Goal: Task Accomplishment & Management: Manage account settings

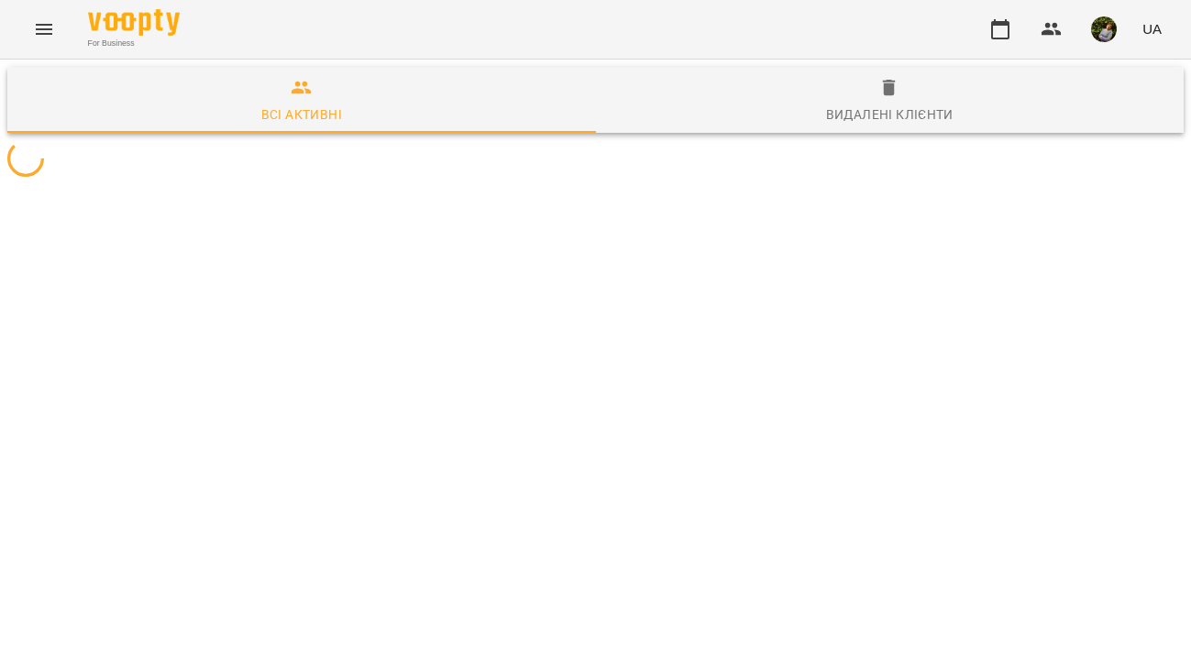
click at [46, 28] on icon "Menu" at bounding box center [44, 29] width 22 height 22
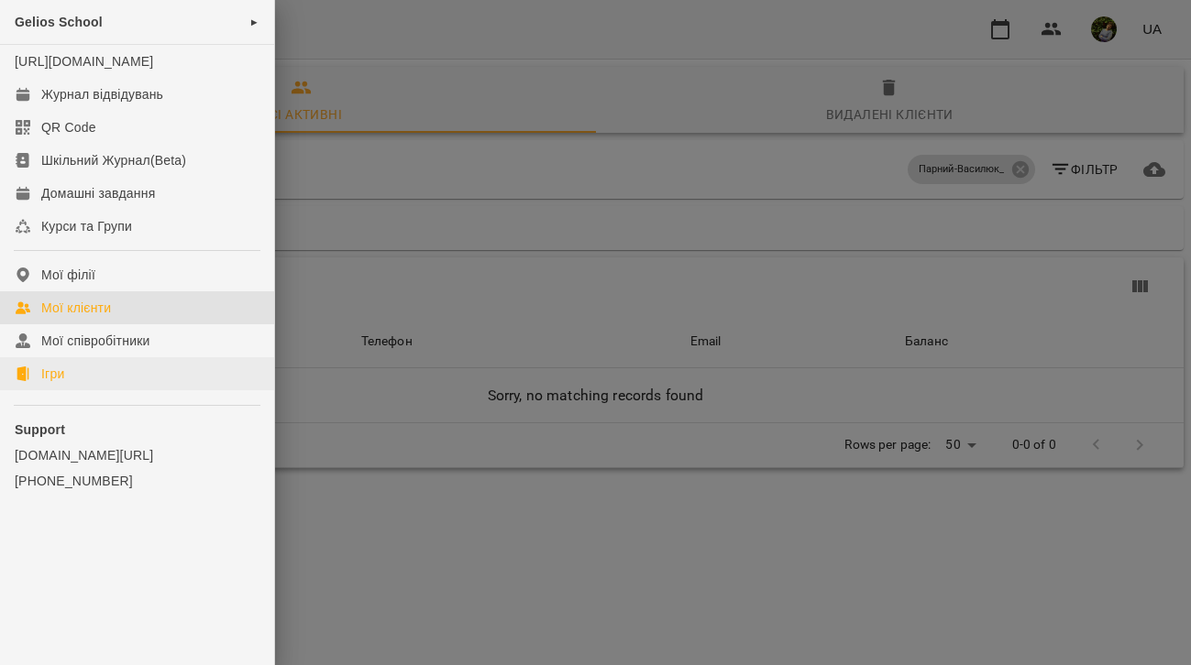
click at [53, 383] on div "Ігри" at bounding box center [52, 374] width 23 height 18
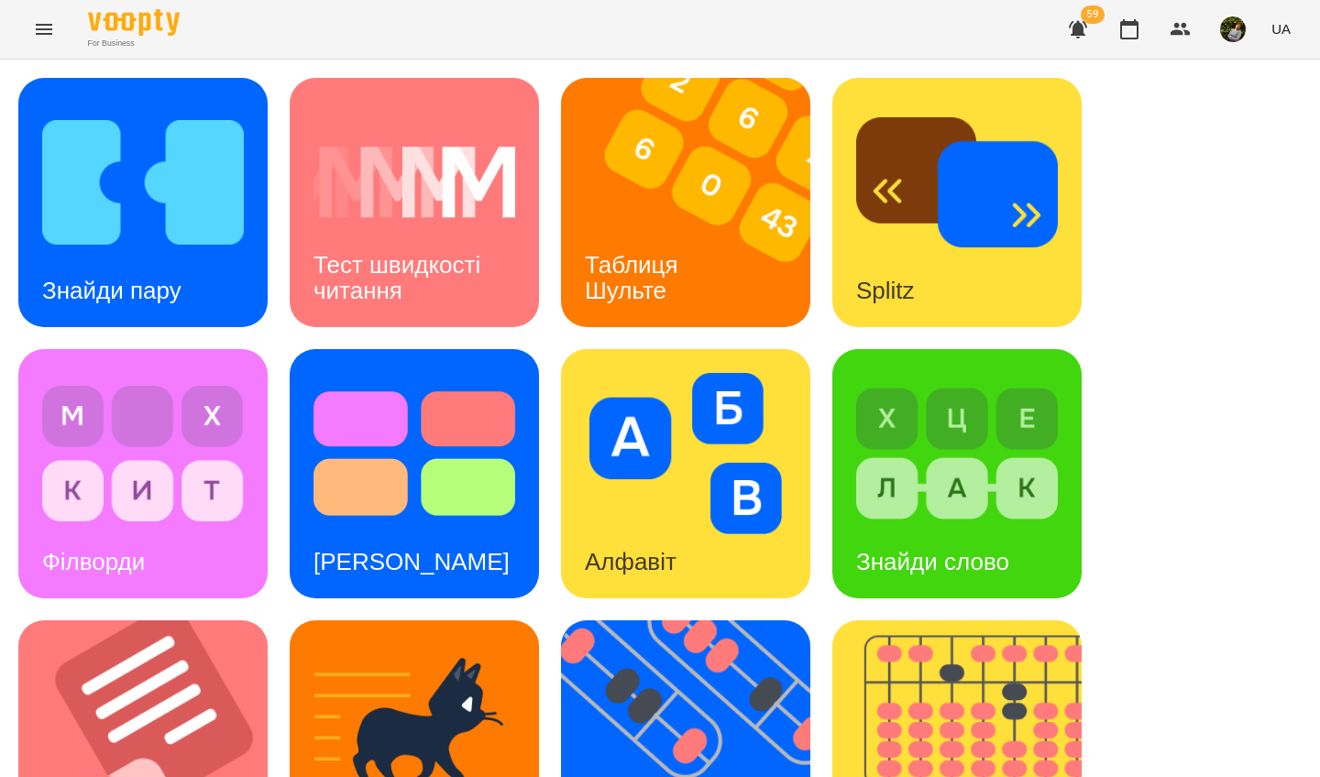
scroll to position [653, 0]
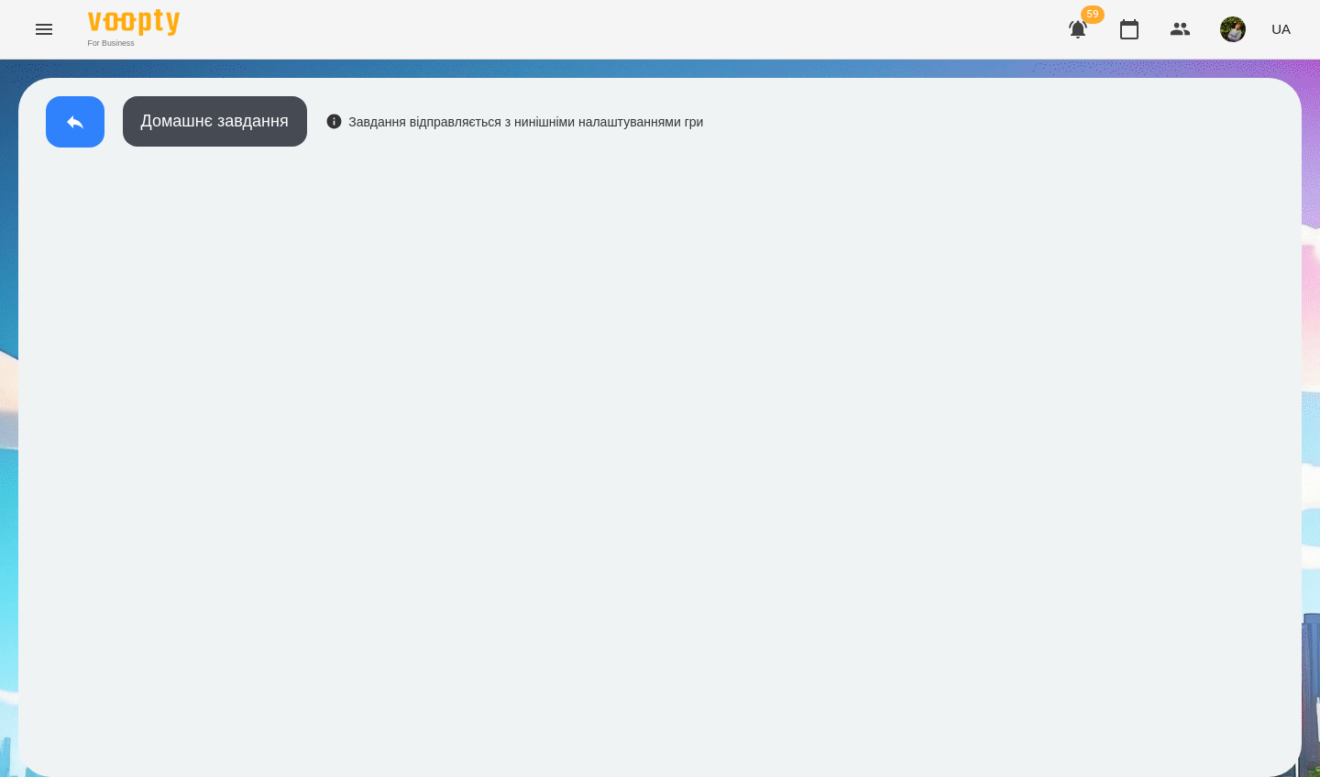
click at [82, 115] on icon at bounding box center [75, 122] width 22 height 22
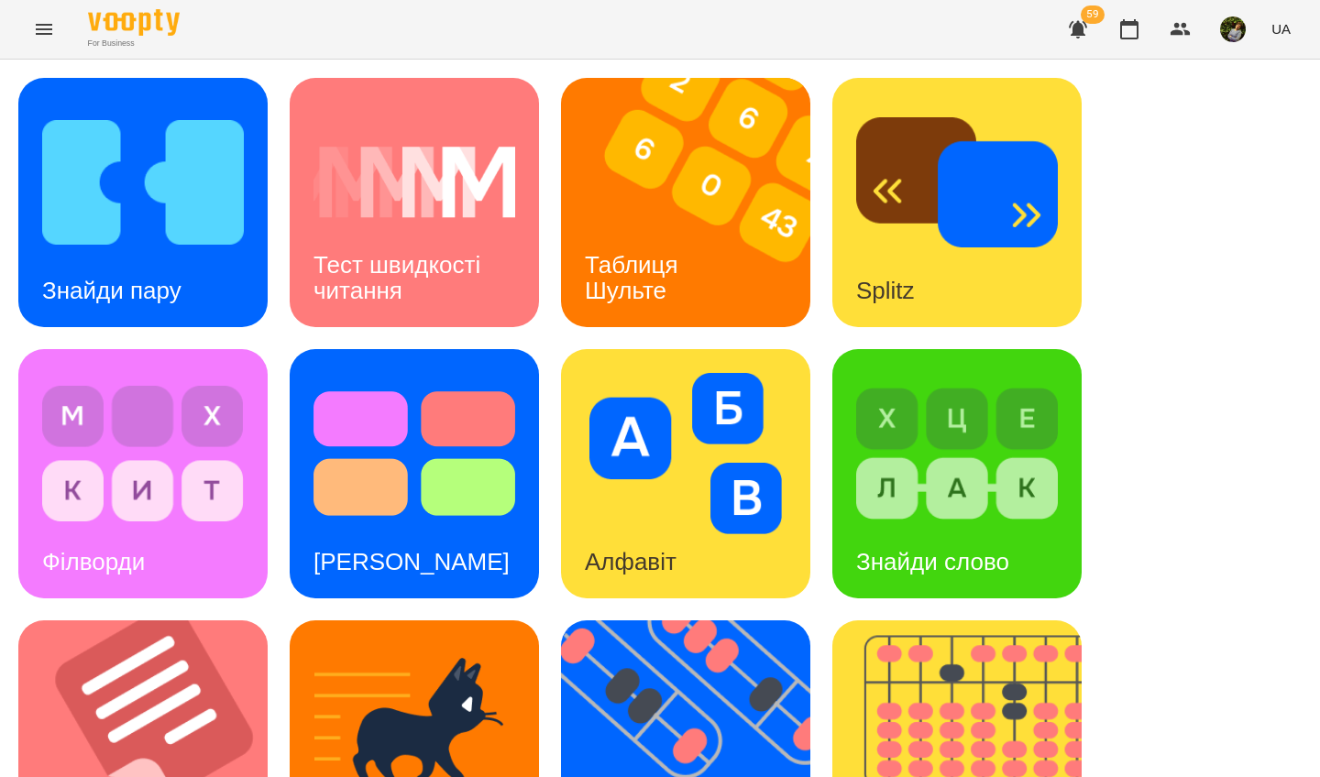
click at [131, 206] on img at bounding box center [143, 182] width 202 height 161
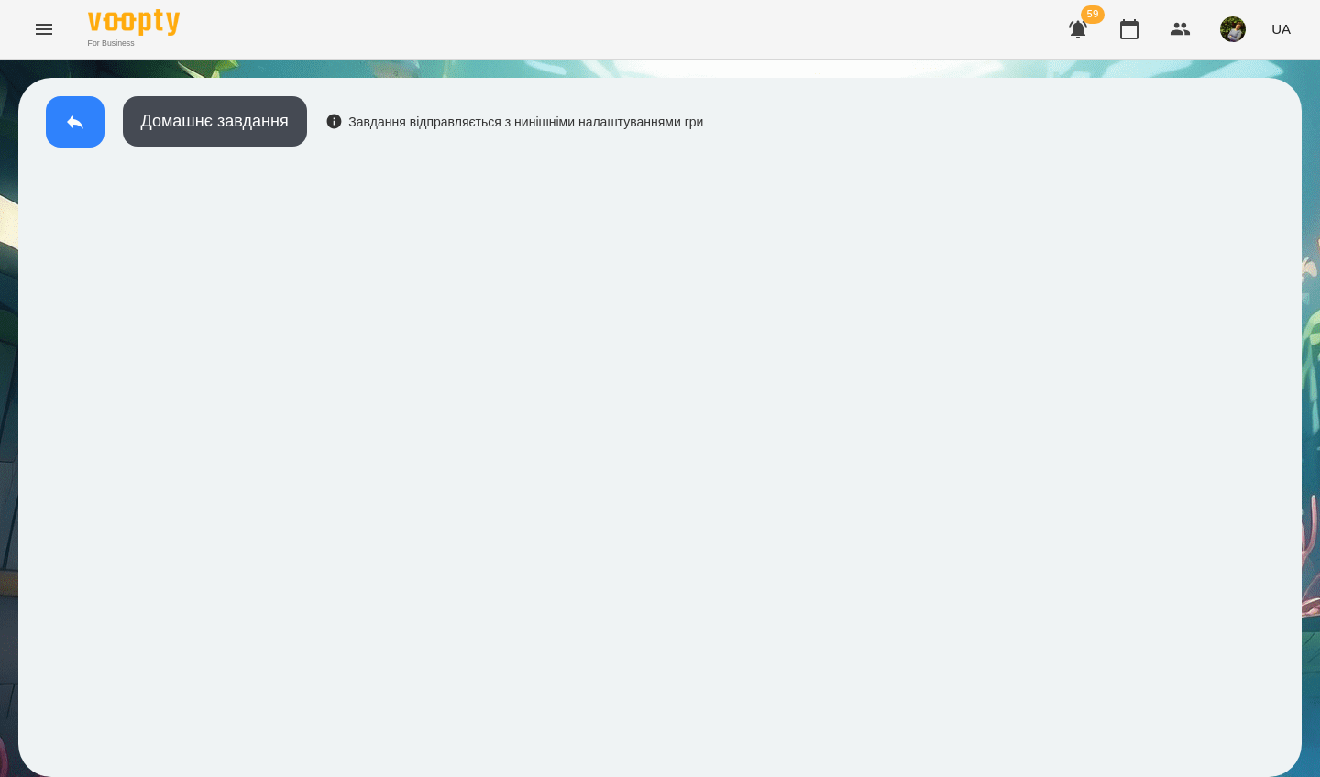
click at [69, 136] on button at bounding box center [75, 121] width 59 height 51
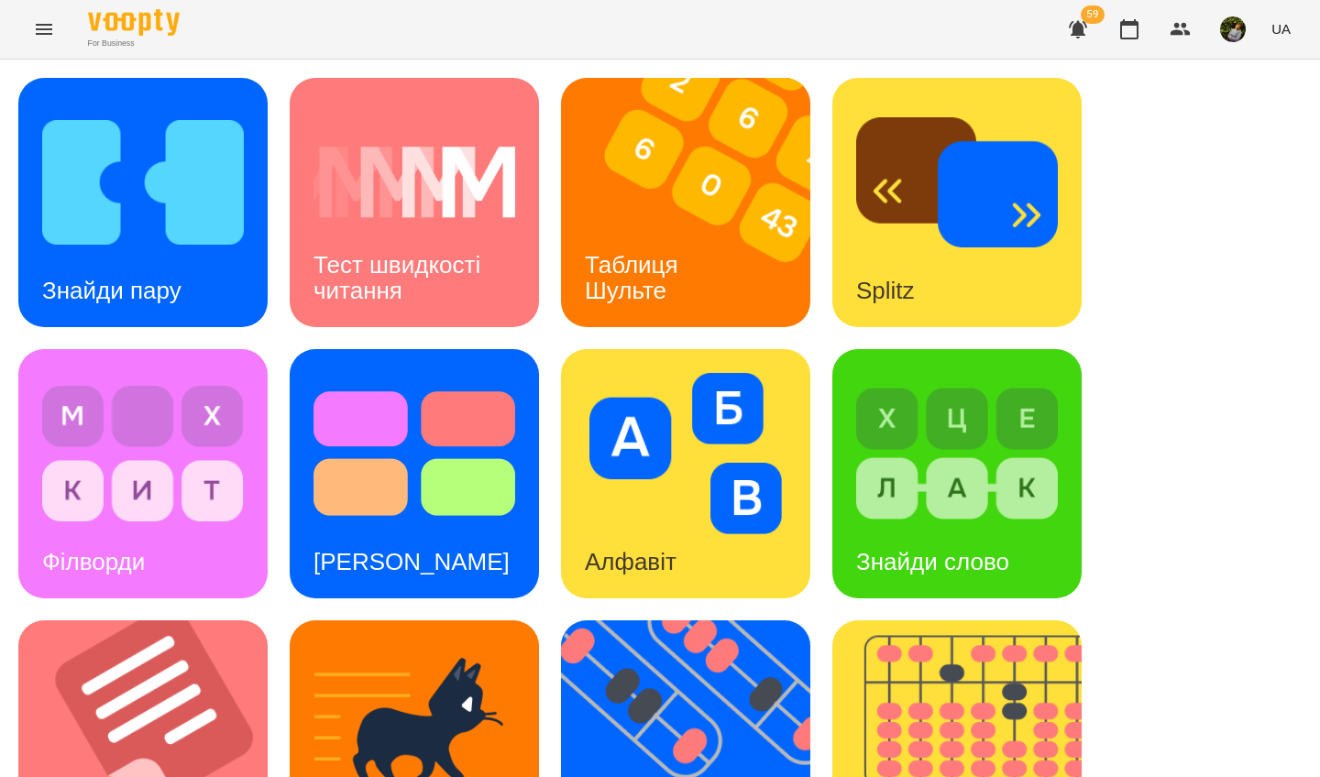
click at [42, 28] on icon "Menu" at bounding box center [44, 29] width 22 height 22
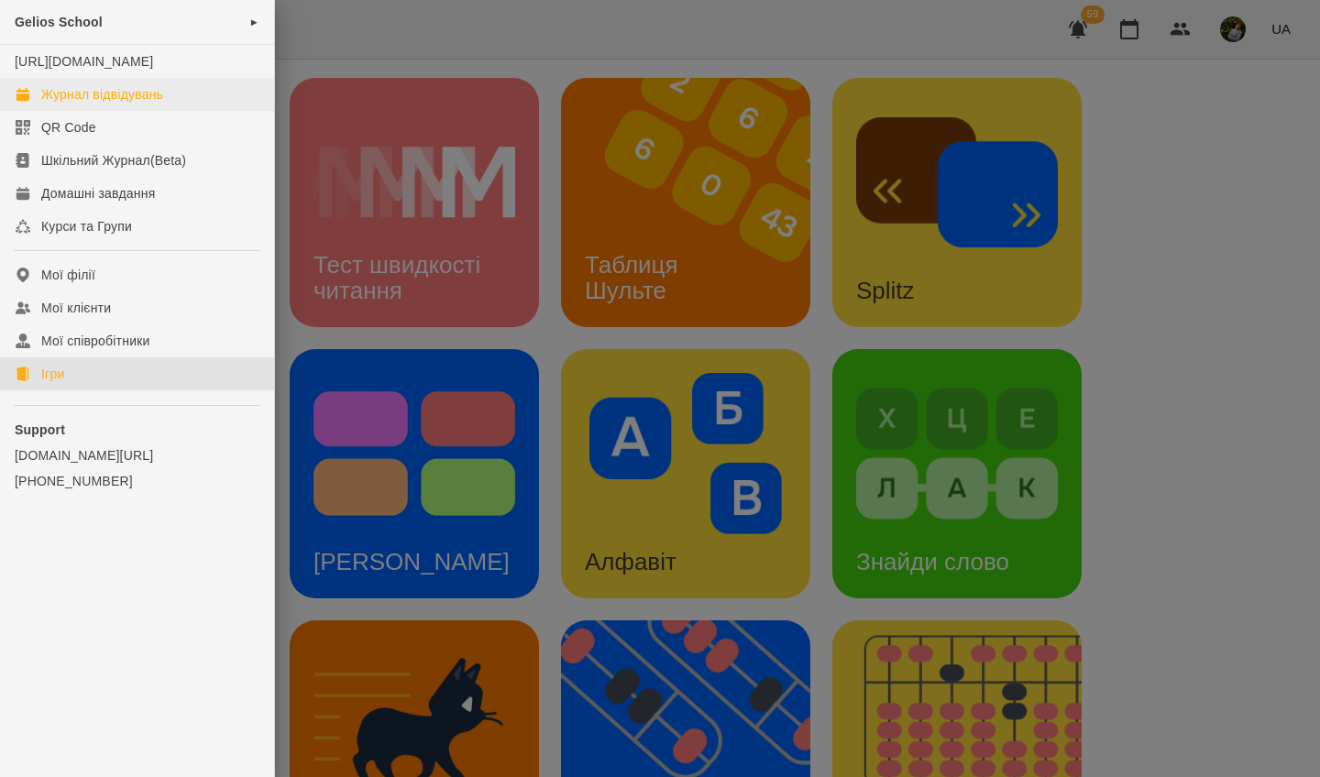
click at [82, 104] on div "Журнал відвідувань" at bounding box center [102, 94] width 122 height 18
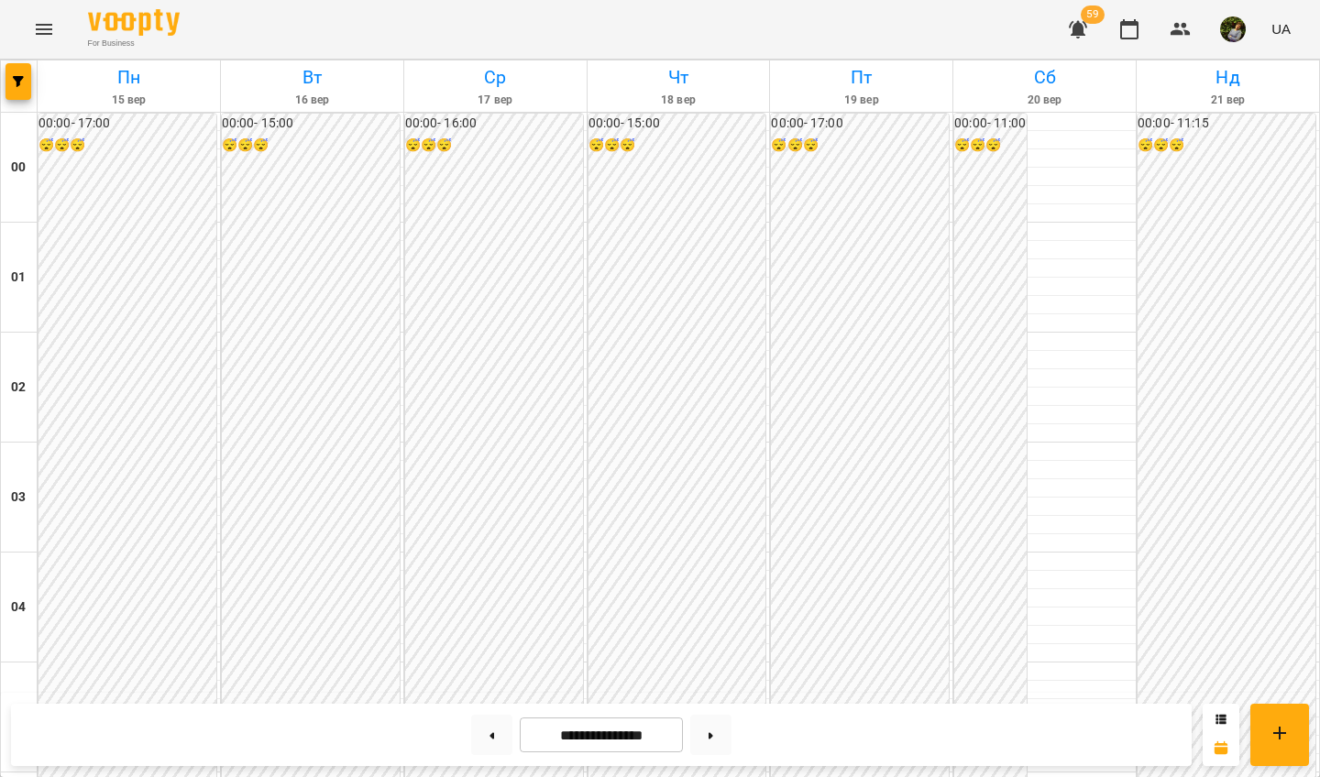
scroll to position [1458, 0]
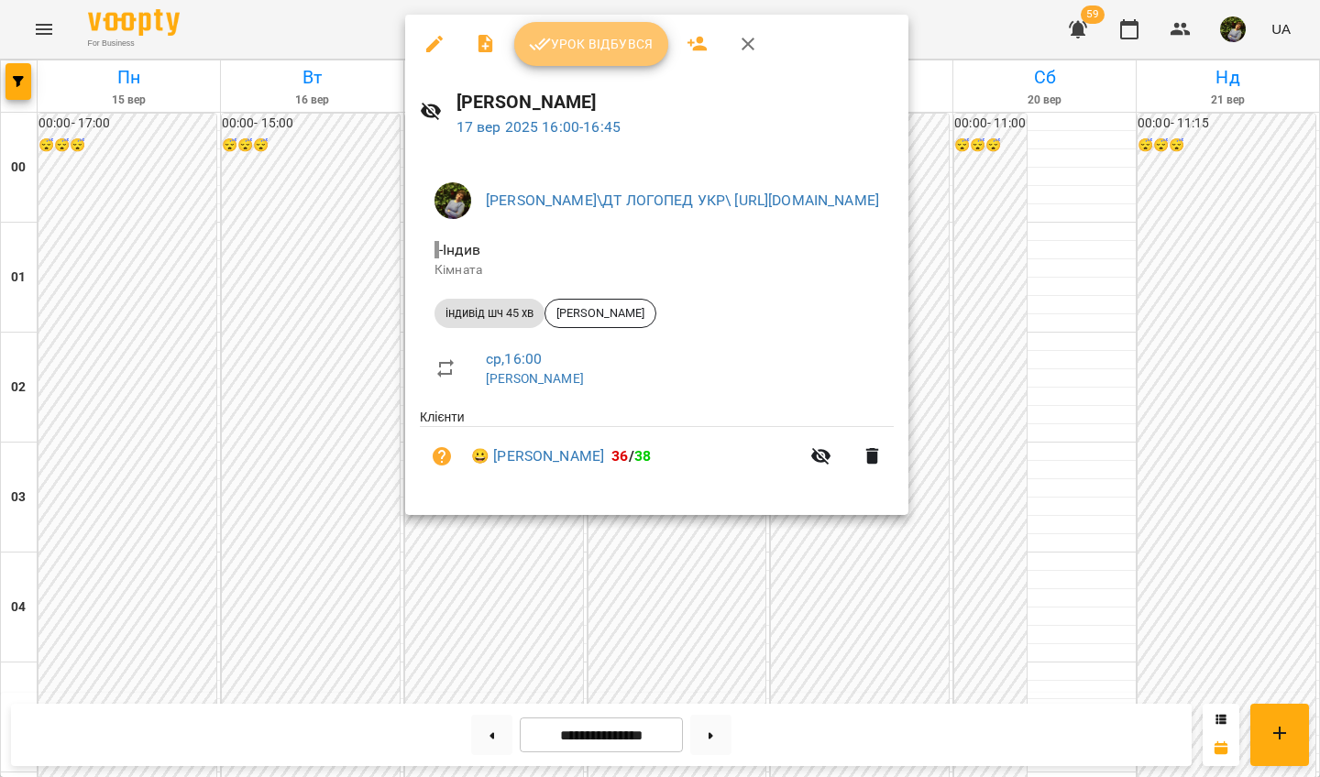
click at [588, 48] on span "Урок відбувся" at bounding box center [591, 44] width 125 height 22
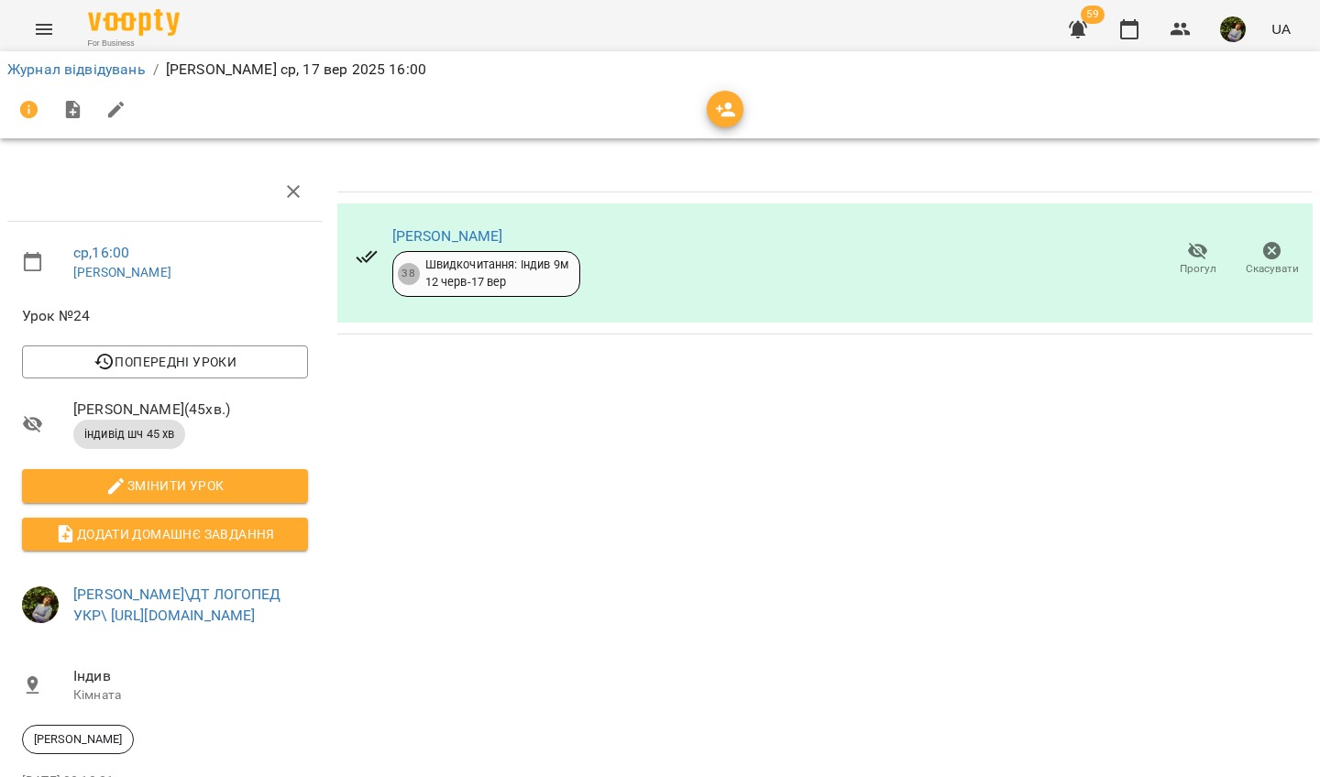
click at [41, 34] on icon "Menu" at bounding box center [44, 29] width 16 height 11
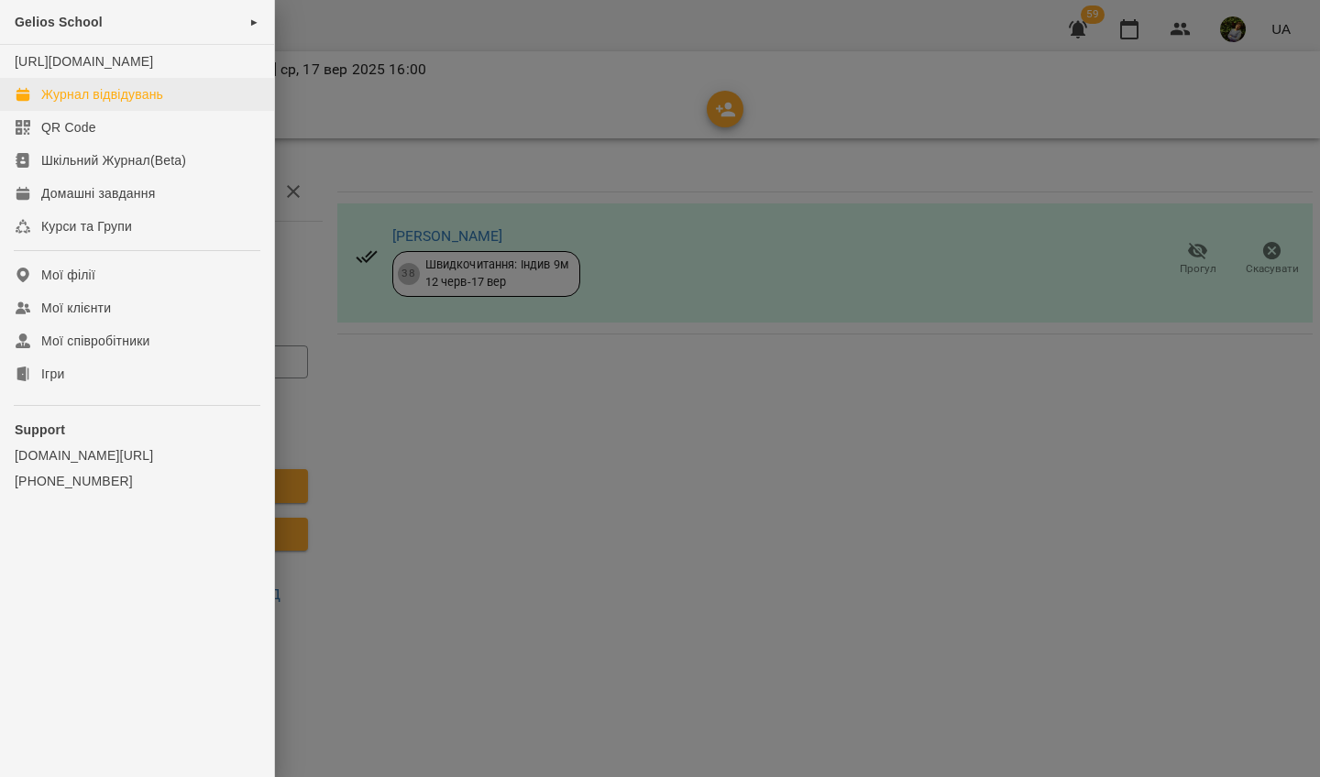
click at [47, 104] on div "Журнал відвідувань" at bounding box center [102, 94] width 122 height 18
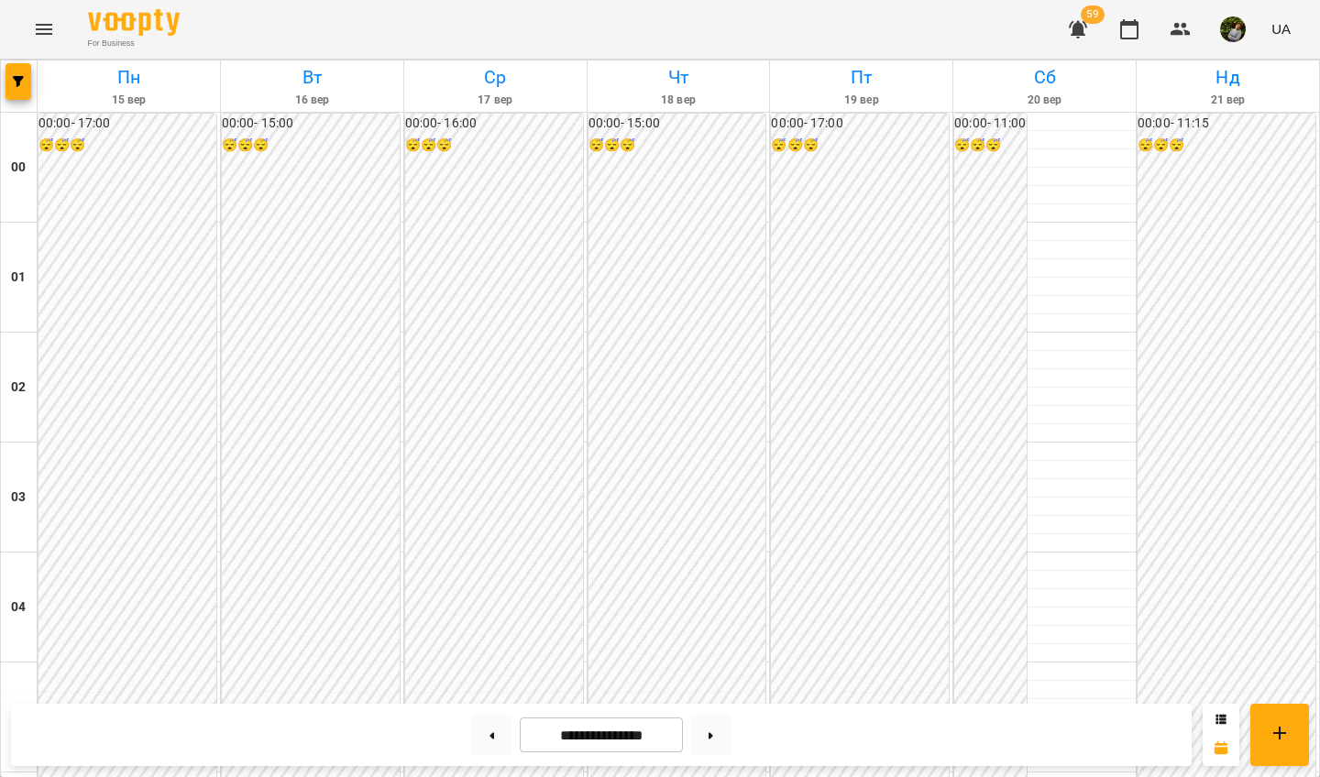
scroll to position [1663, 0]
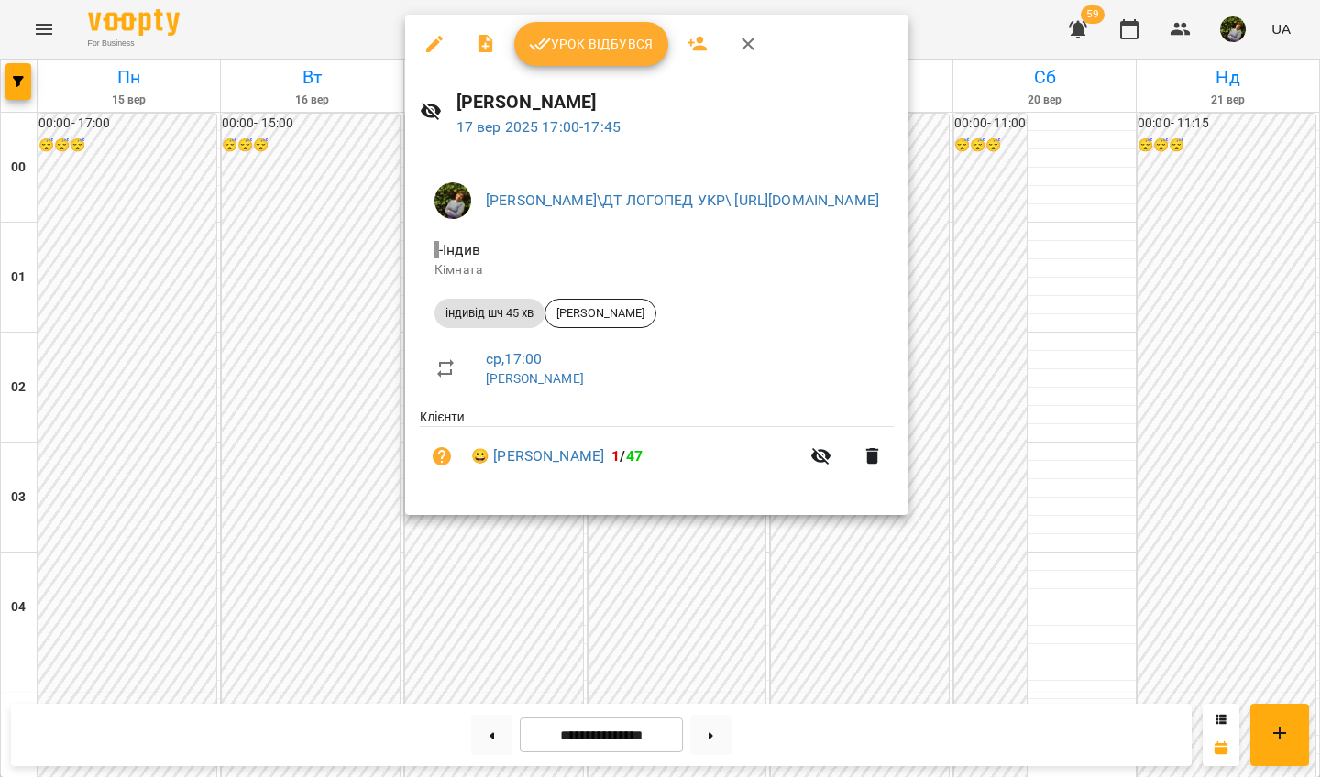
click at [499, 597] on div at bounding box center [660, 388] width 1320 height 777
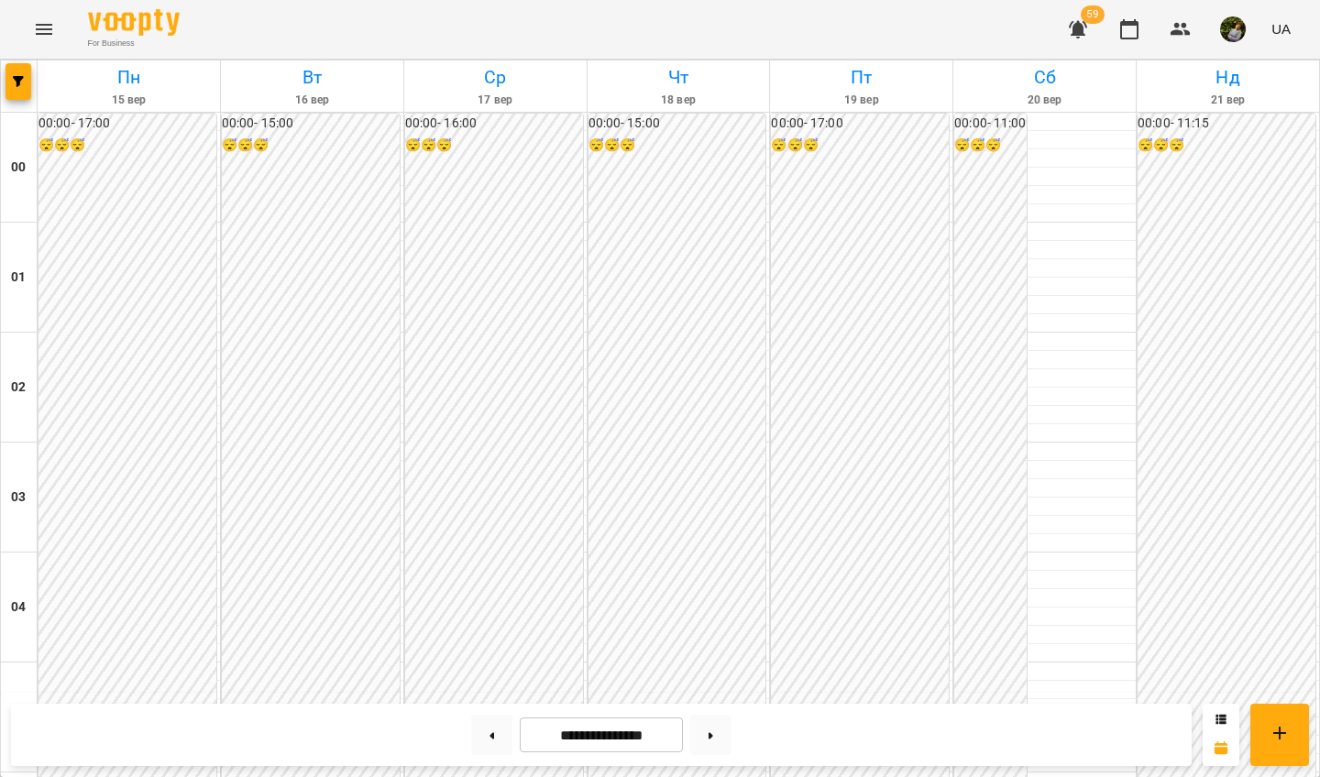
scroll to position [1496, 0]
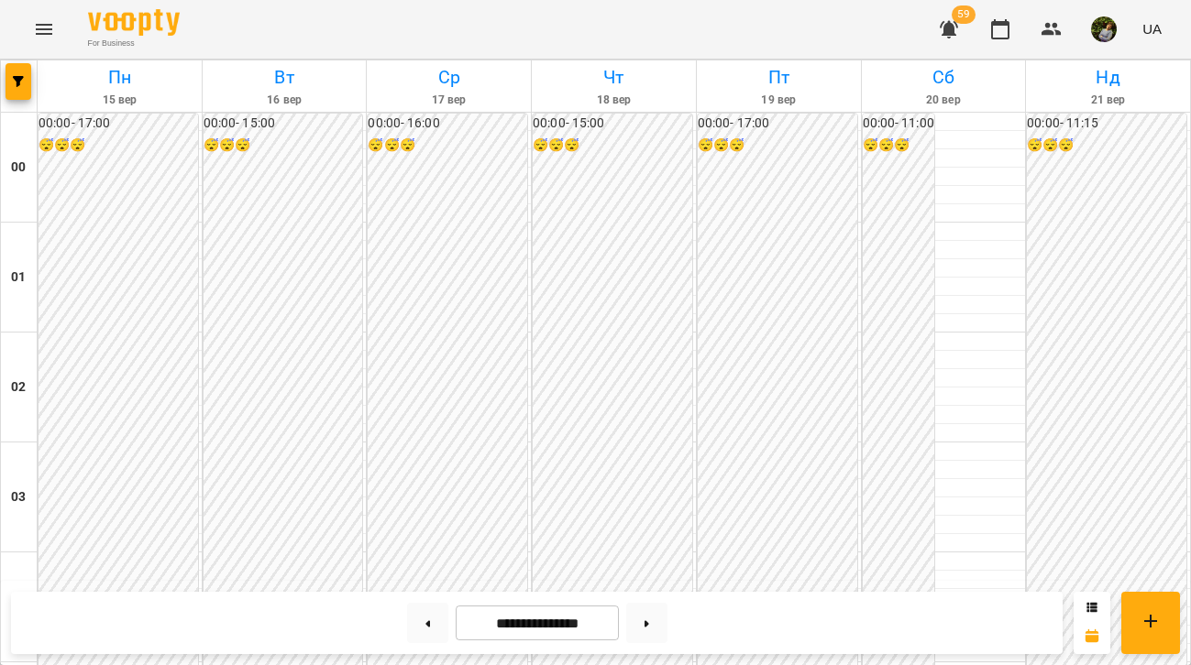
click at [40, 25] on icon "Menu" at bounding box center [44, 29] width 16 height 11
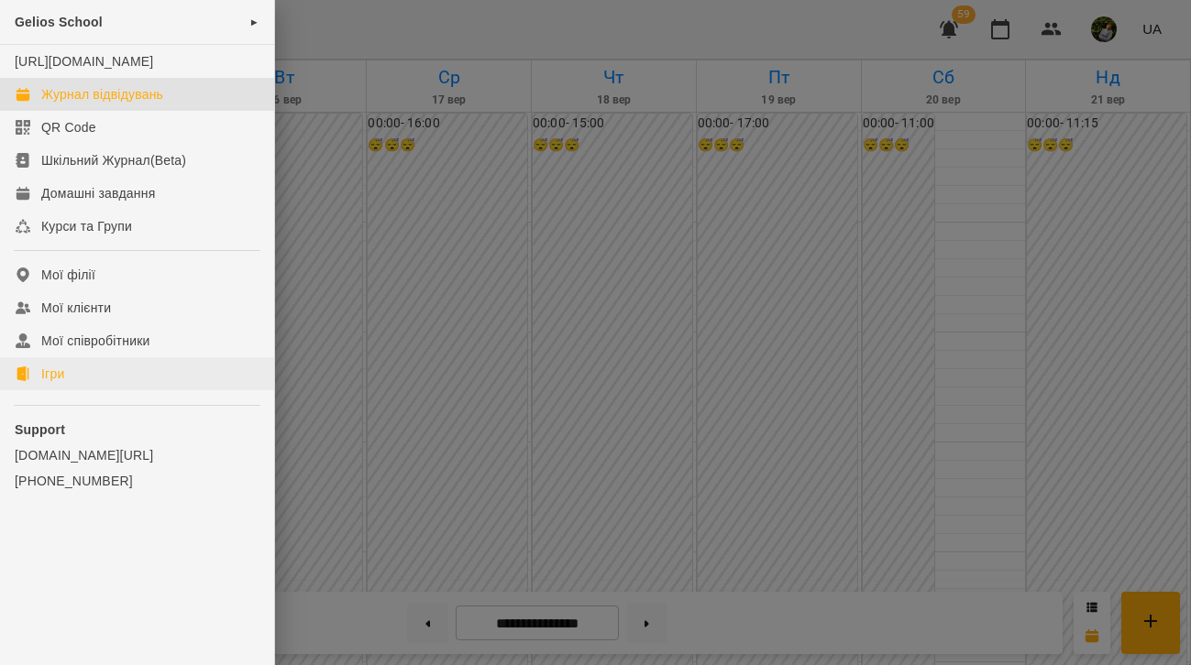
click at [77, 390] on link "Ігри" at bounding box center [137, 373] width 274 height 33
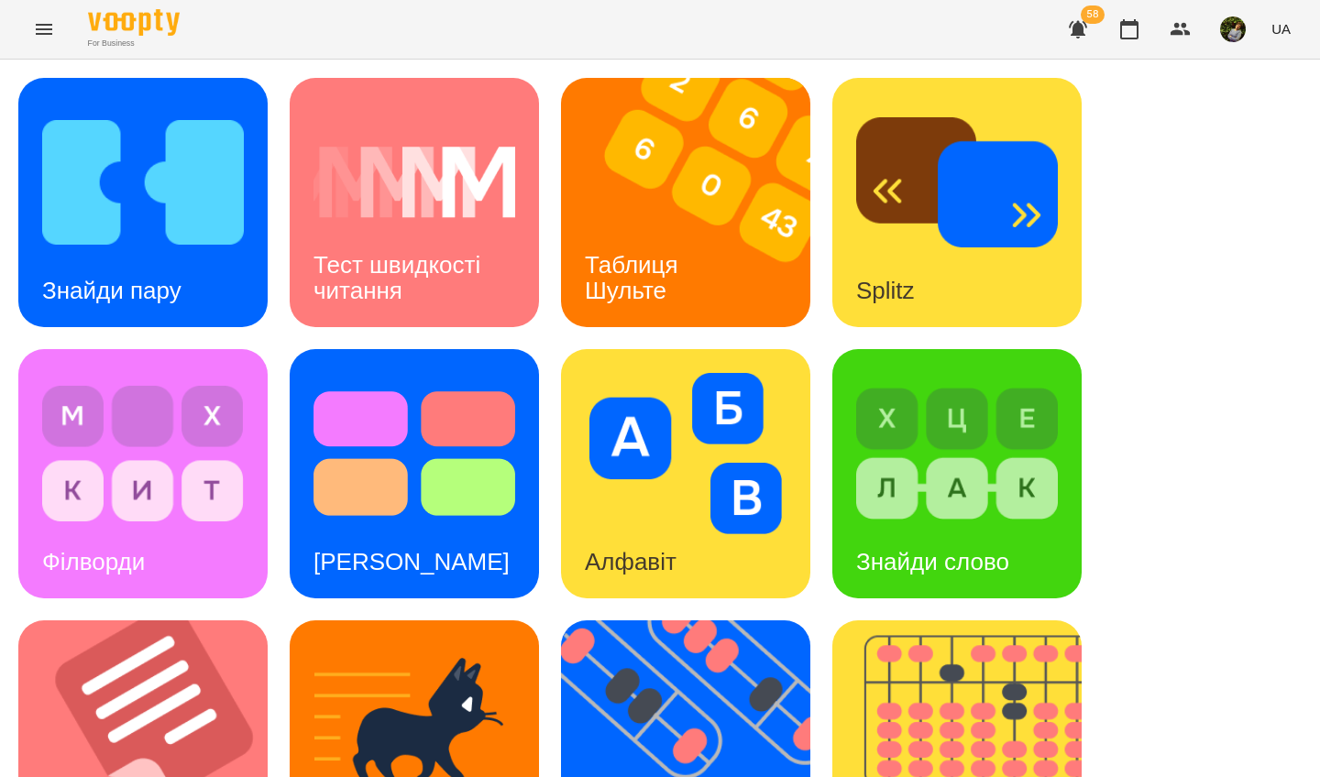
click at [655, 269] on h3 "Таблиця Шульте" at bounding box center [635, 277] width 100 height 52
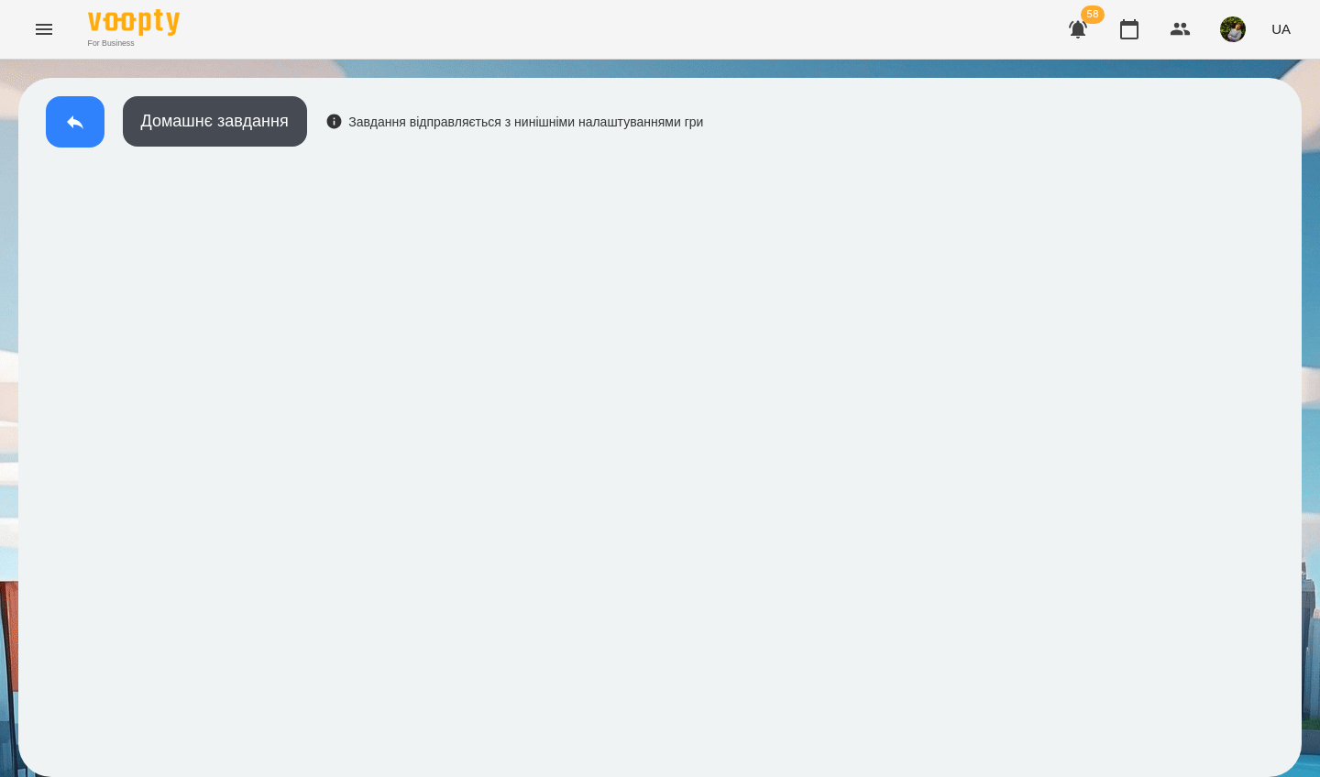
click at [85, 113] on icon at bounding box center [75, 122] width 22 height 22
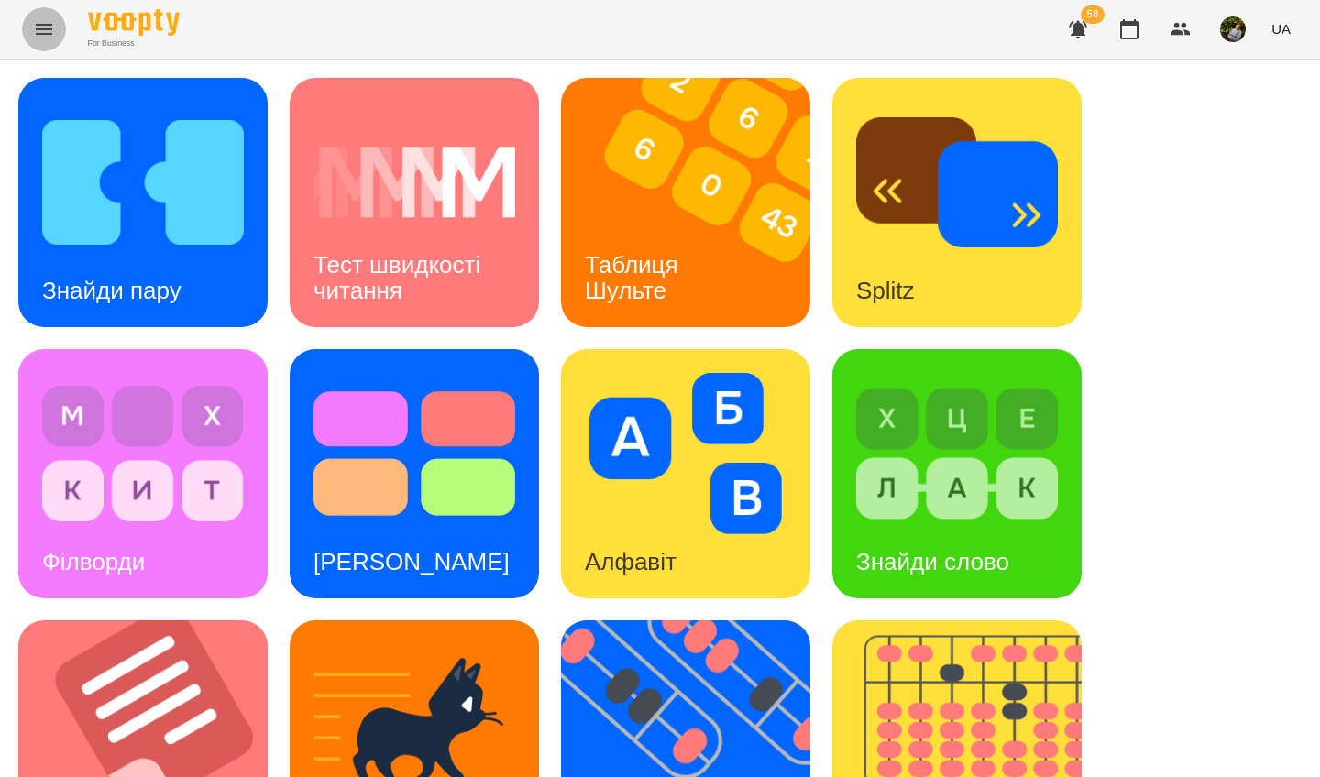
click at [41, 29] on icon "Menu" at bounding box center [44, 29] width 16 height 11
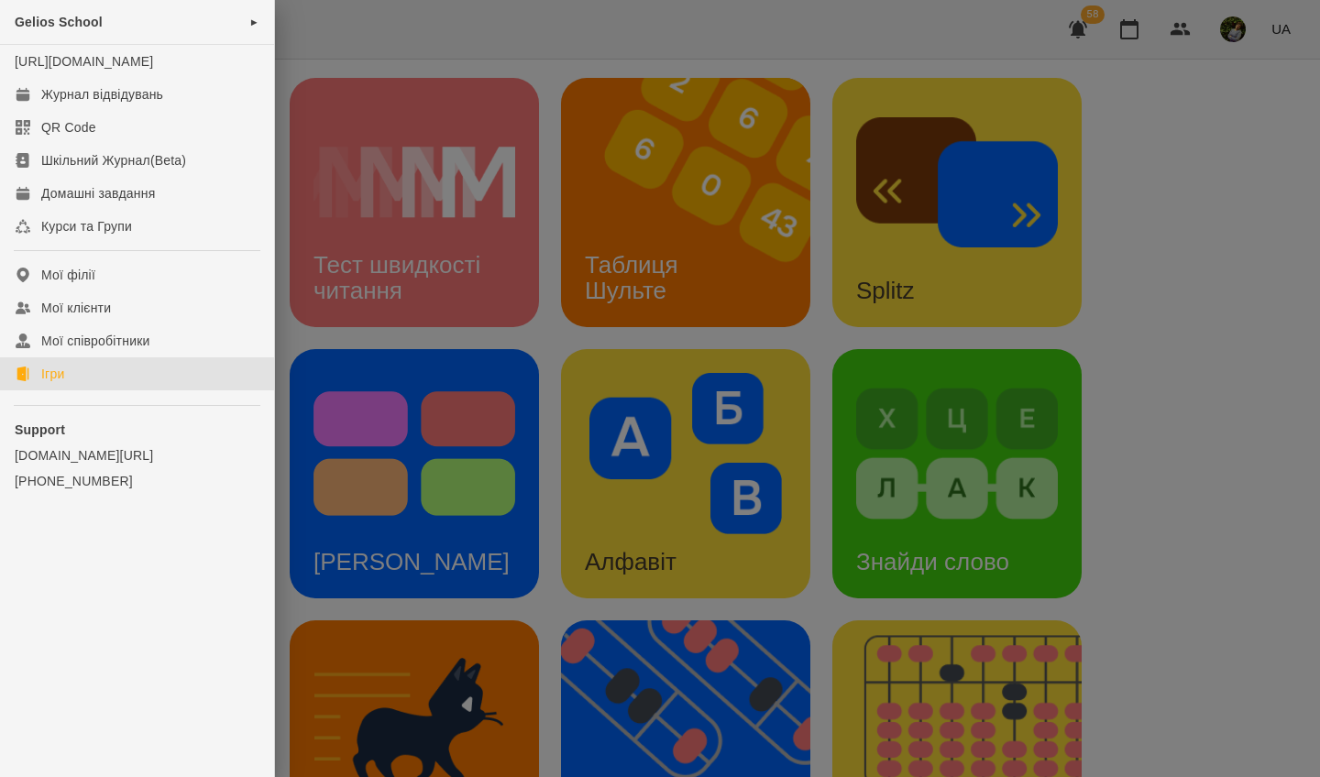
click at [335, 50] on div at bounding box center [660, 388] width 1320 height 777
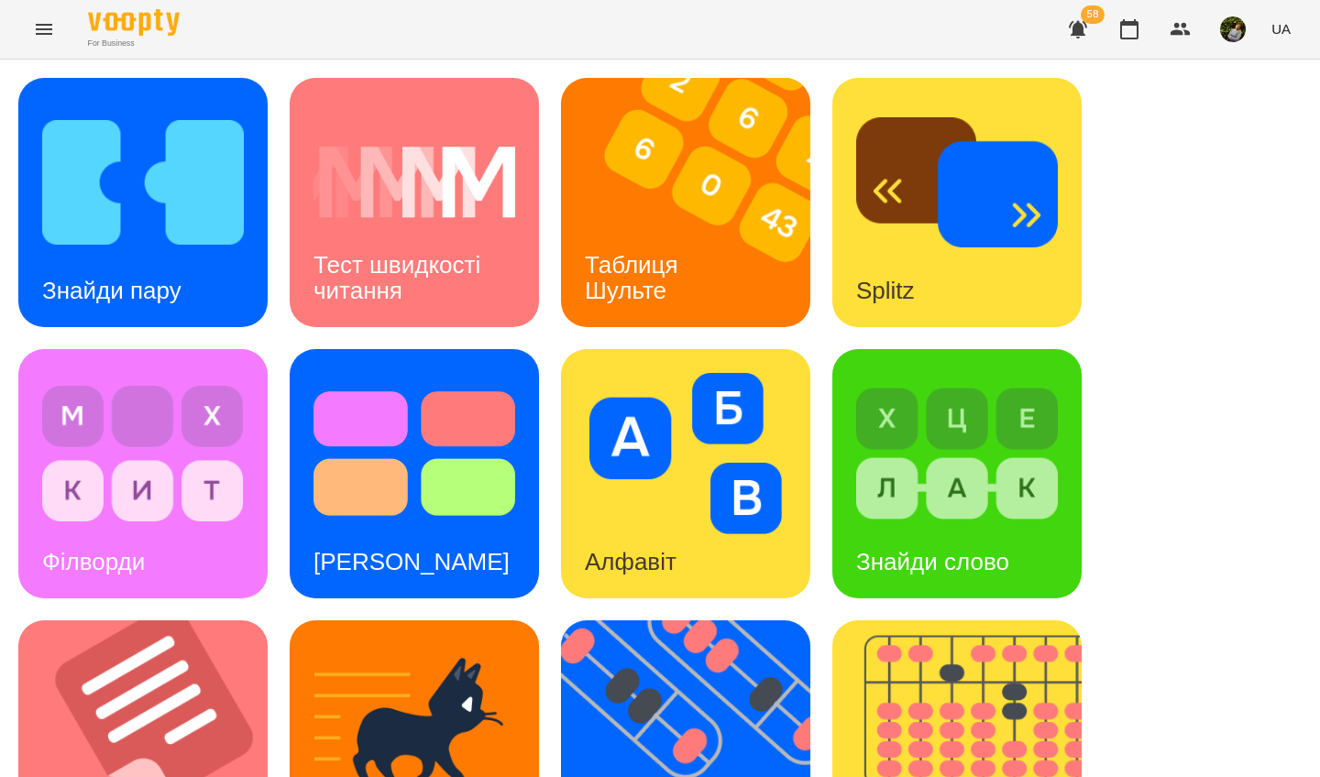
click at [673, 251] on h3 "Таблиця Шульте" at bounding box center [635, 277] width 100 height 52
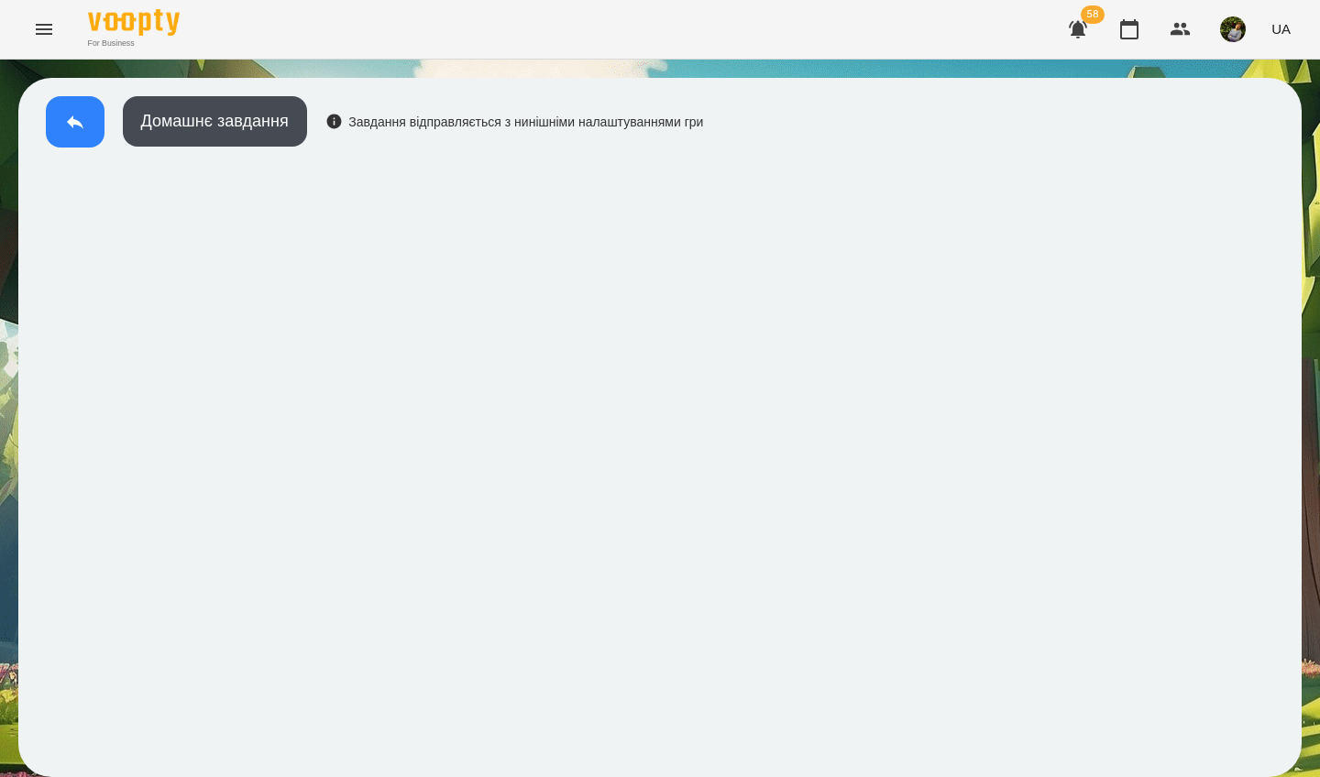
click at [73, 126] on icon at bounding box center [75, 122] width 22 height 22
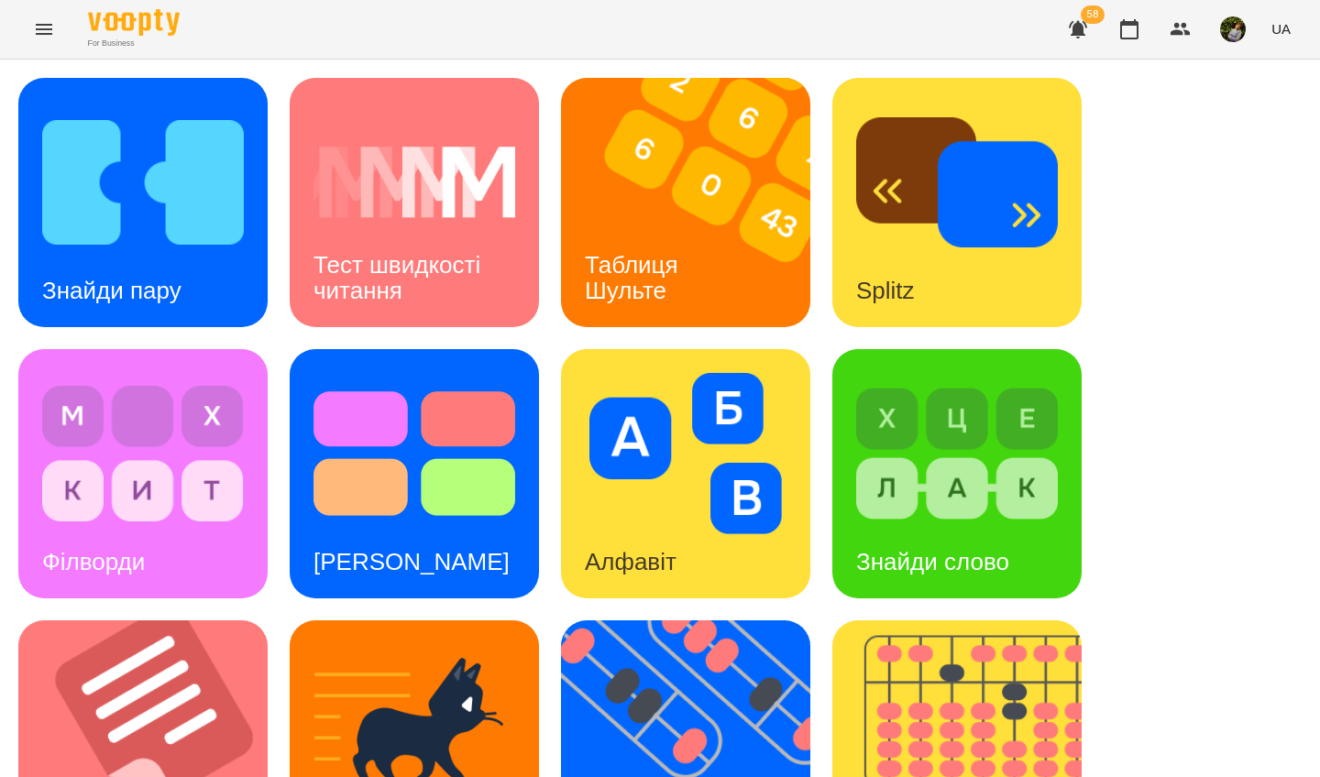
scroll to position [653, 0]
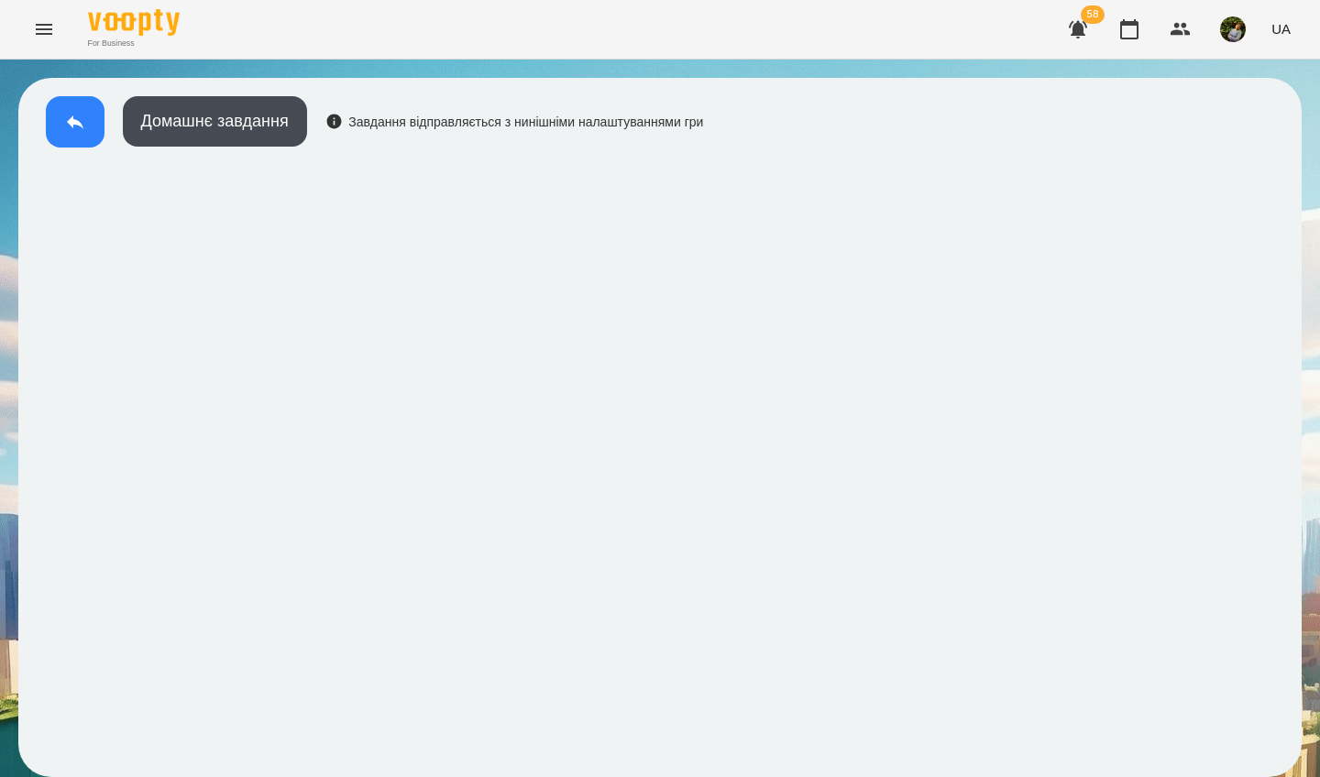
click at [71, 112] on icon at bounding box center [75, 122] width 22 height 22
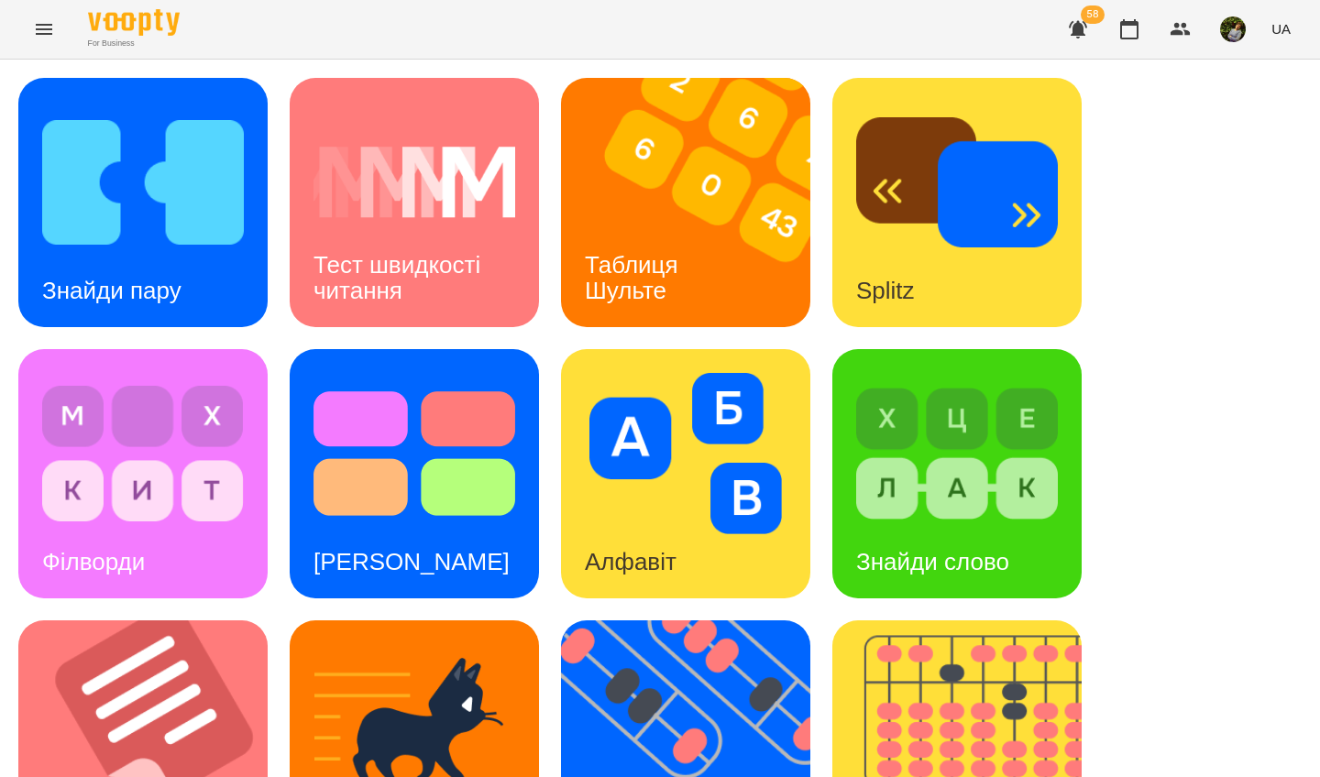
scroll to position [509, 0]
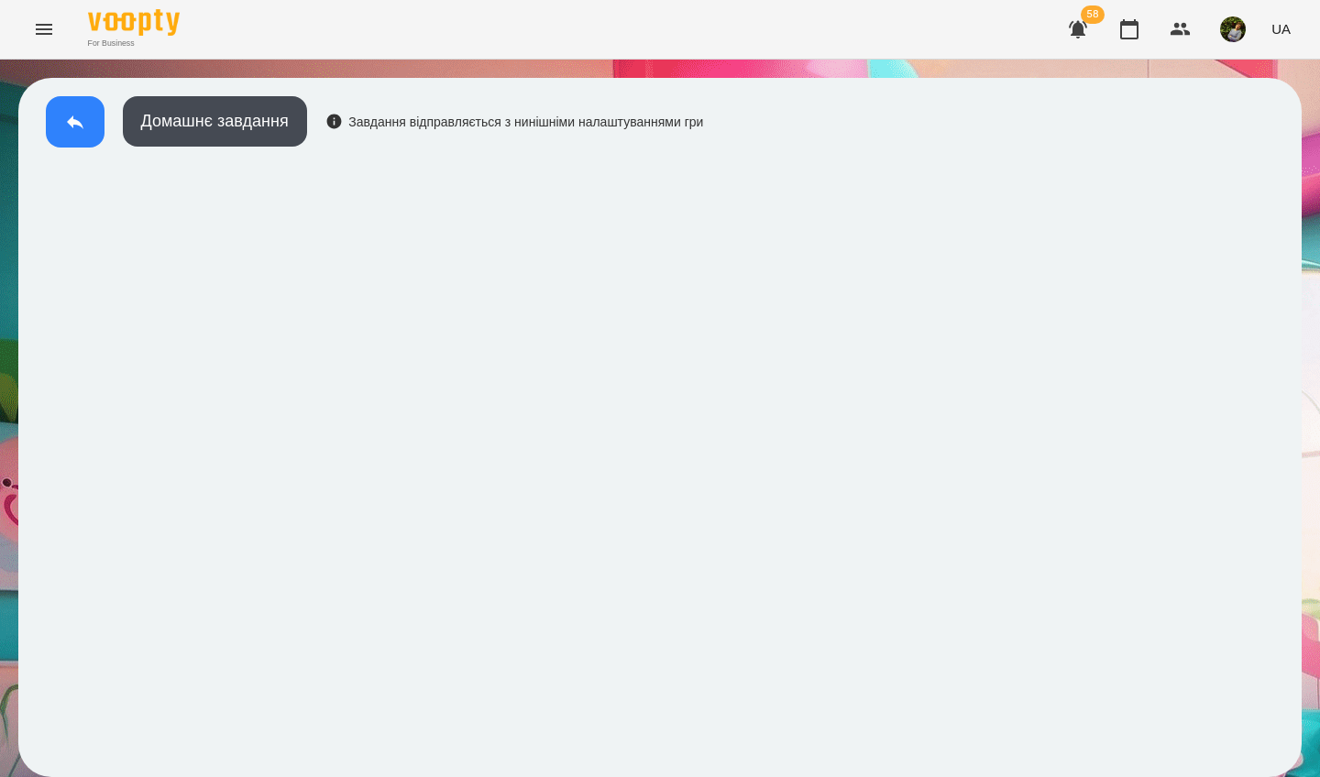
click at [73, 126] on icon at bounding box center [75, 122] width 22 height 22
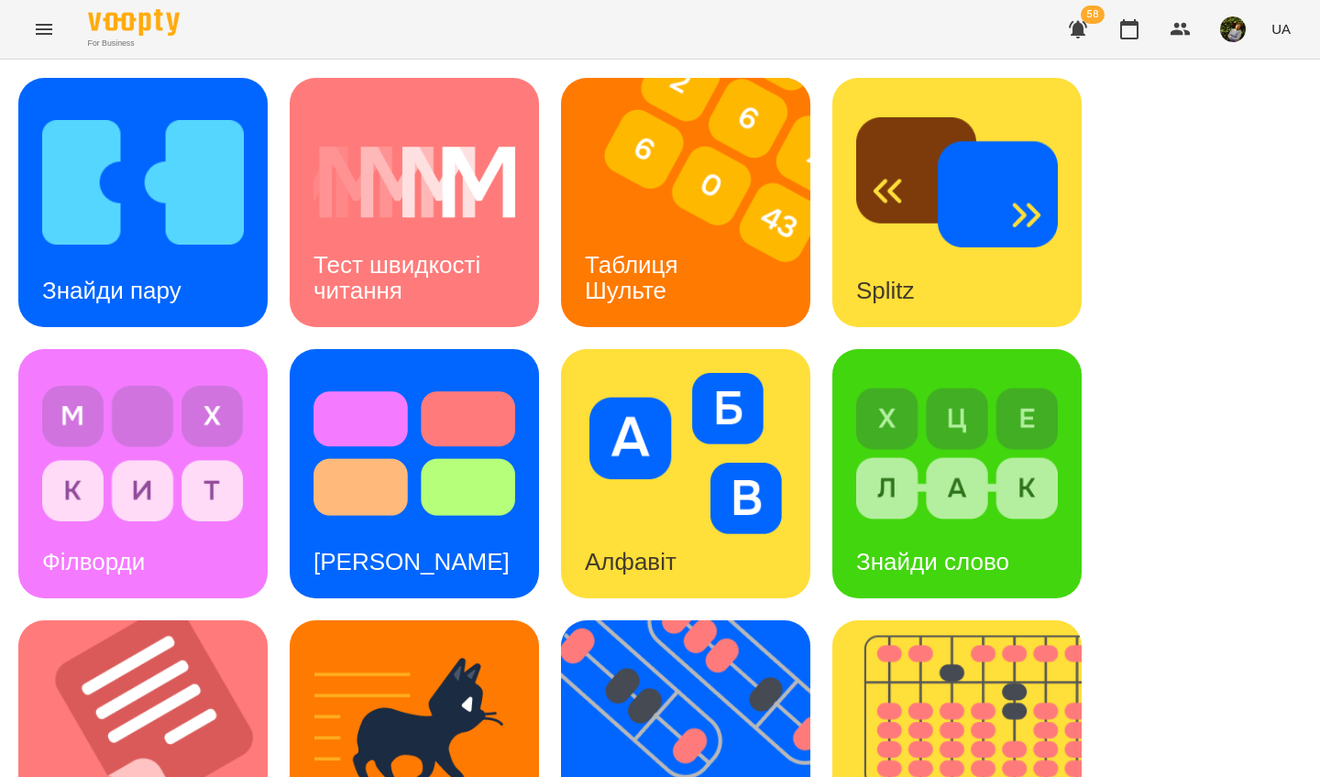
click at [448, 282] on div "Тест швидкості читання" at bounding box center [414, 278] width 249 height 98
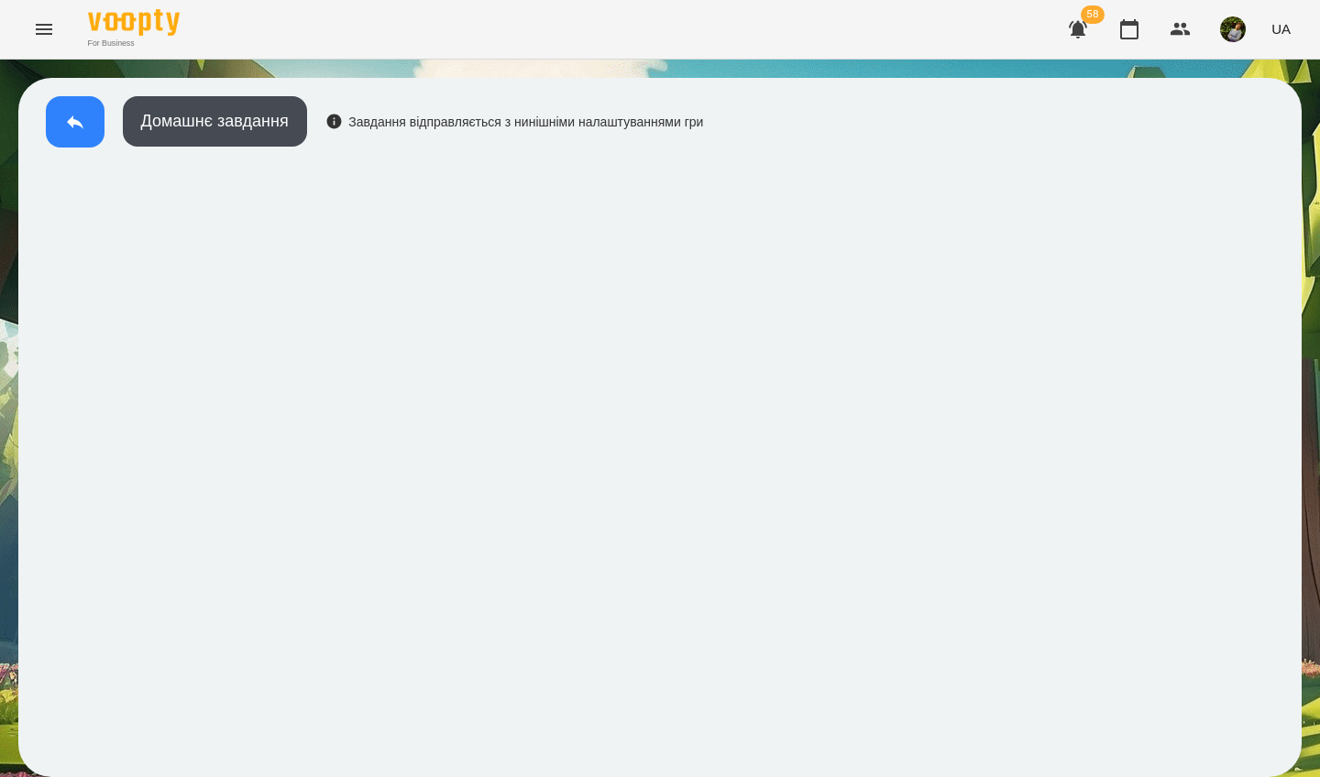
click at [77, 128] on icon at bounding box center [75, 122] width 22 height 22
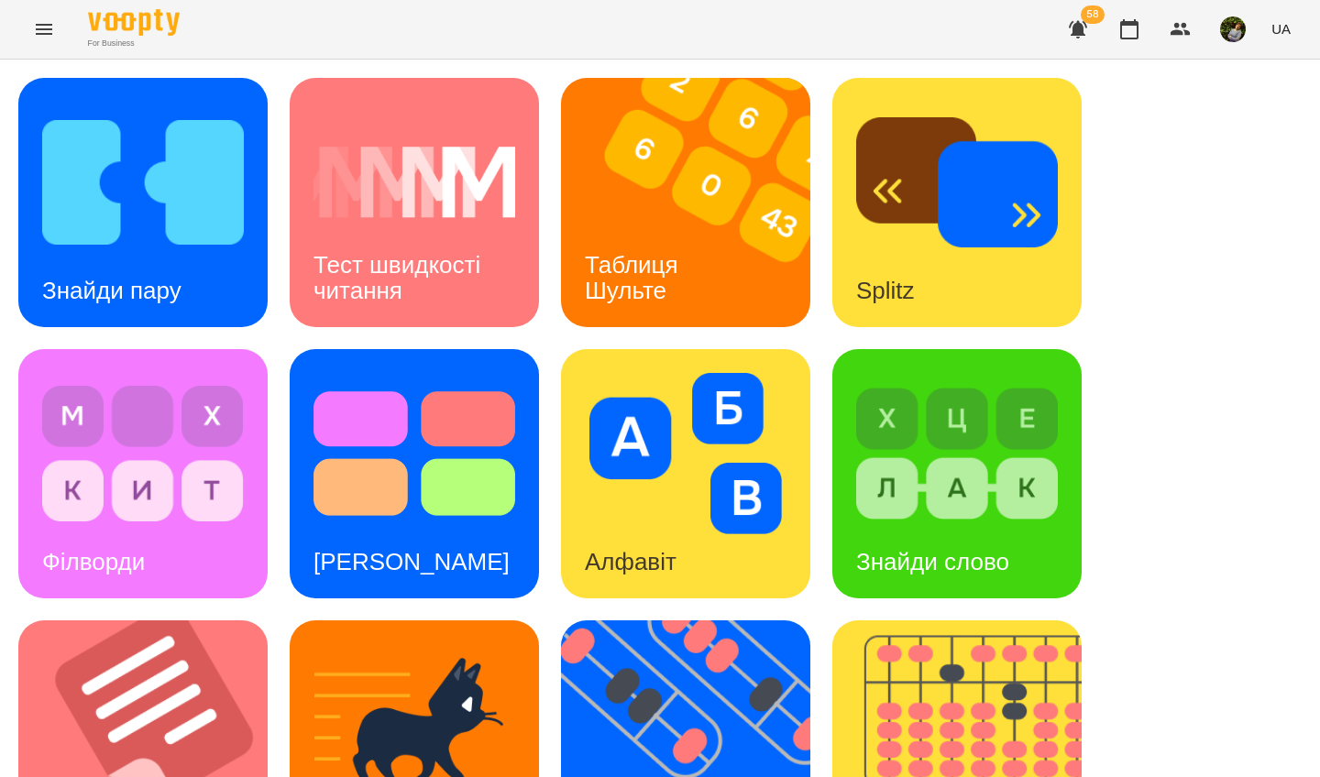
scroll to position [362, 0]
click at [134, 620] on img at bounding box center [154, 744] width 272 height 249
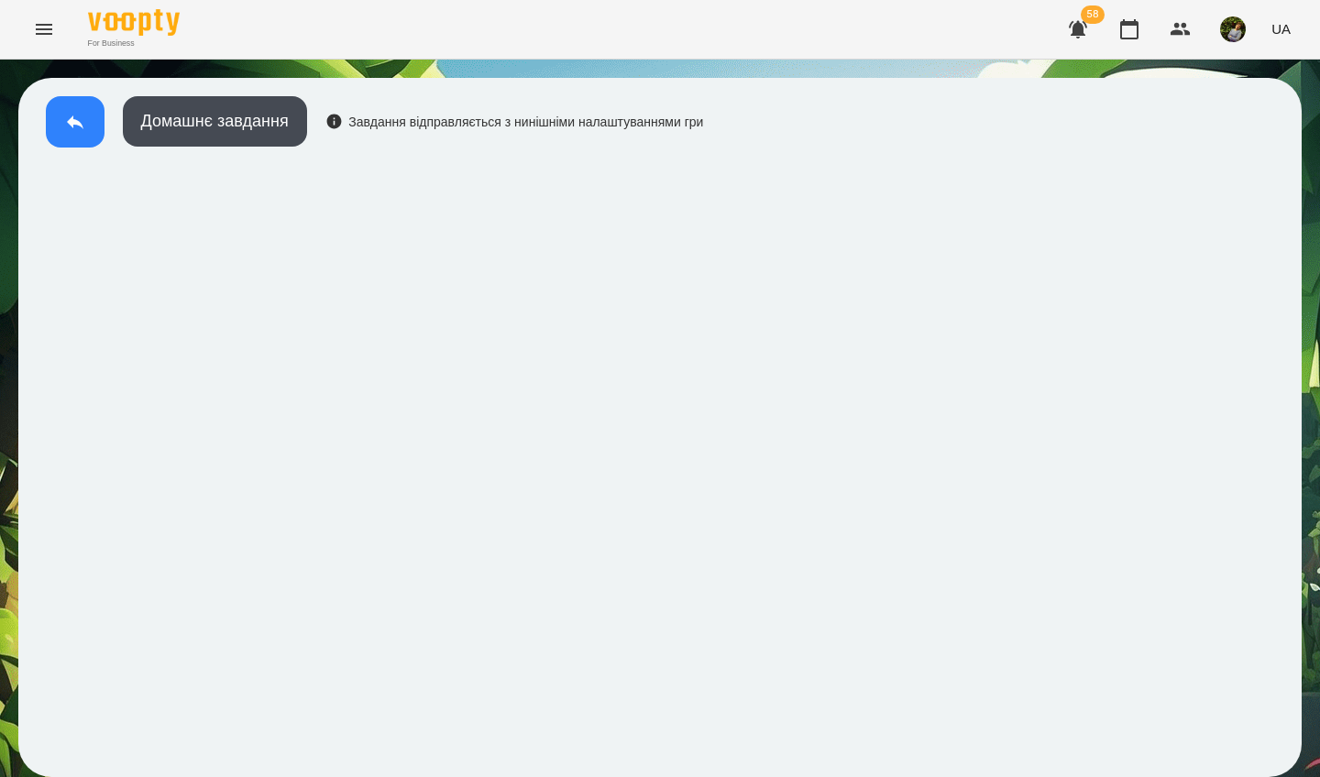
click at [78, 123] on icon at bounding box center [75, 122] width 16 height 14
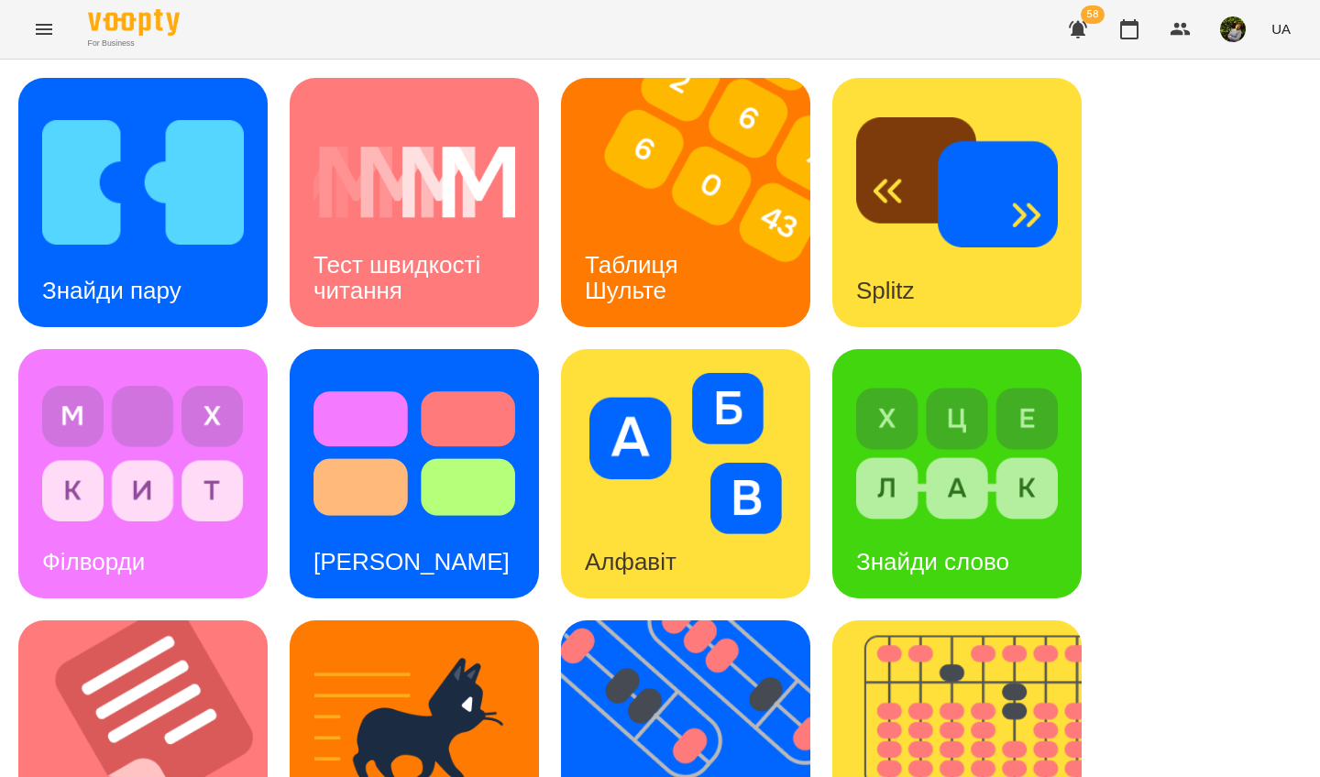
click at [191, 207] on img at bounding box center [143, 182] width 202 height 161
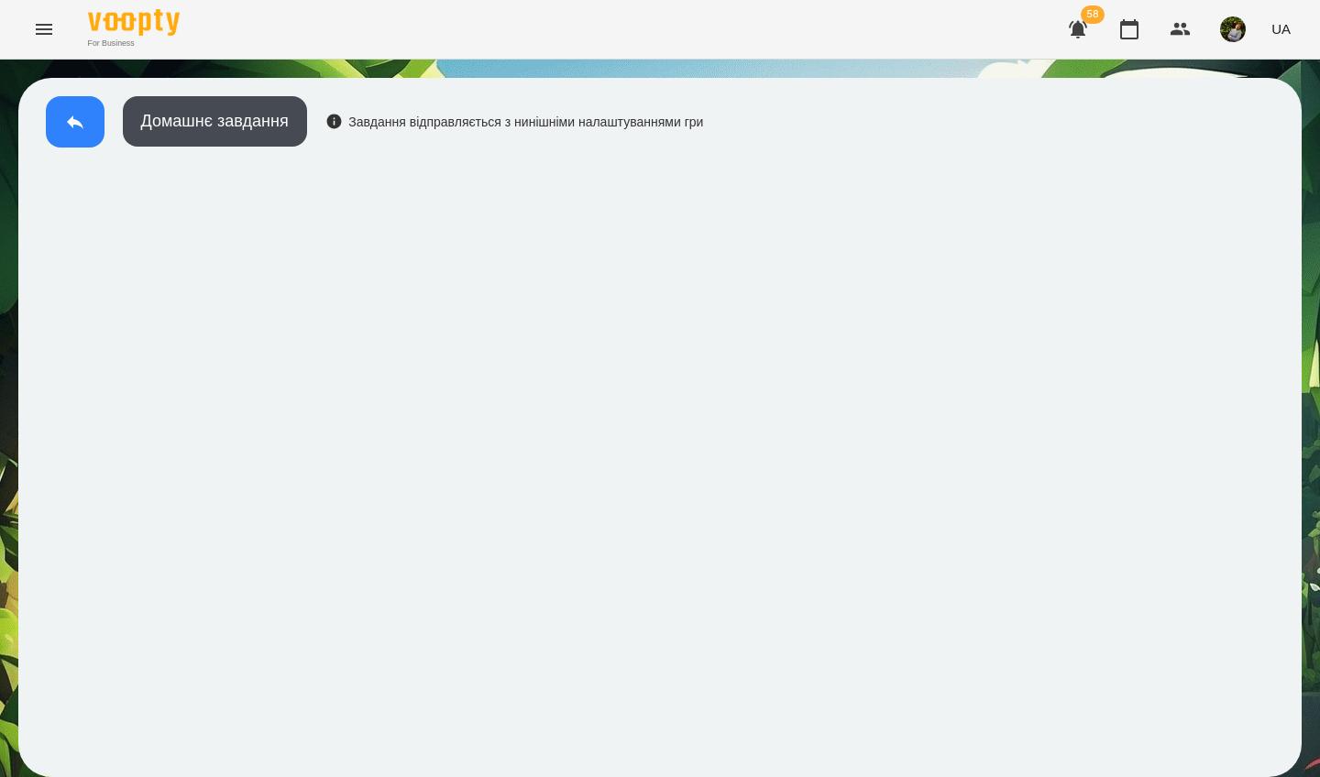
click at [67, 116] on icon at bounding box center [75, 122] width 22 height 22
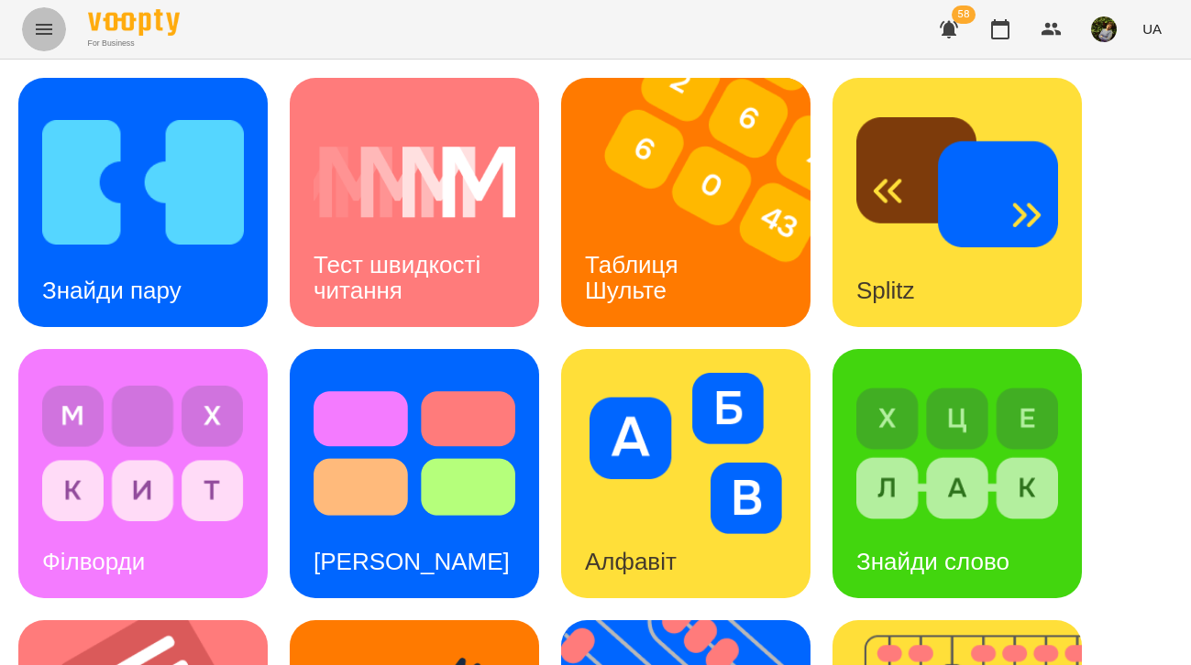
click at [41, 18] on icon "Menu" at bounding box center [44, 29] width 22 height 22
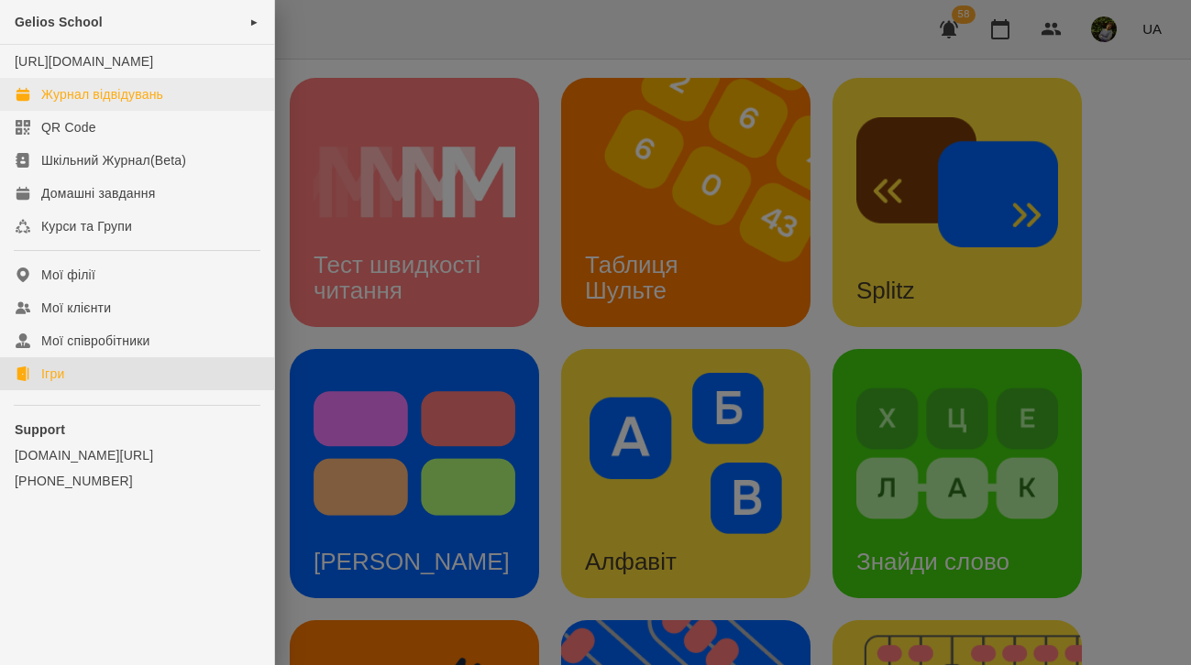
click at [73, 104] on div "Журнал відвідувань" at bounding box center [102, 94] width 122 height 18
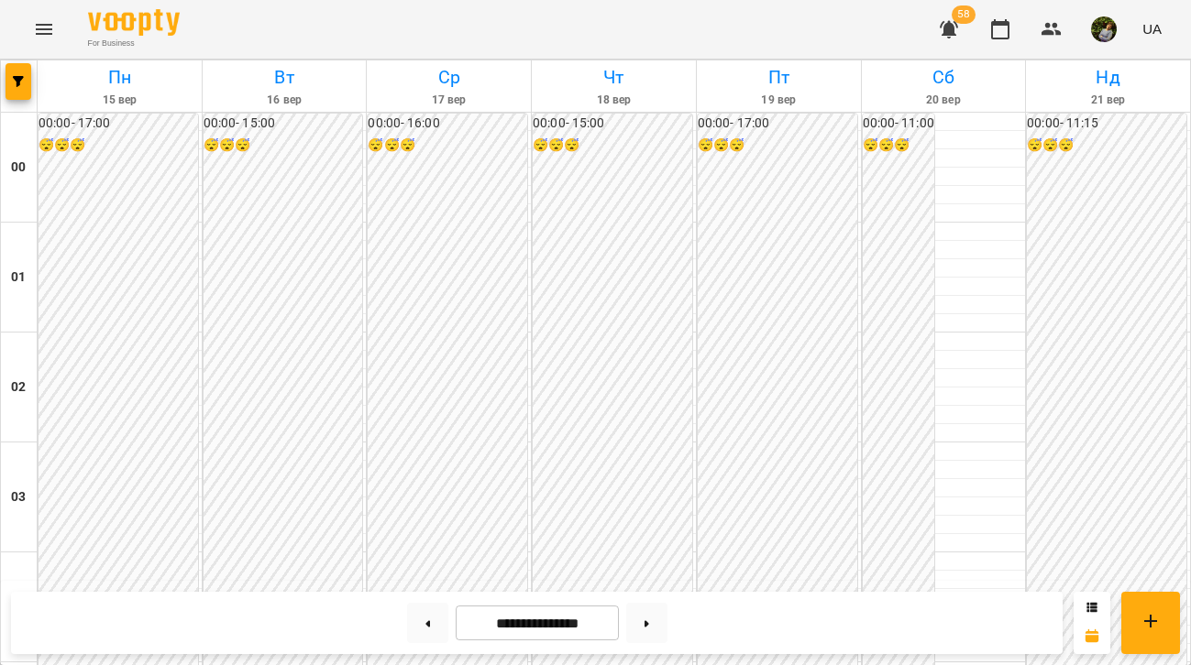
scroll to position [1831, 0]
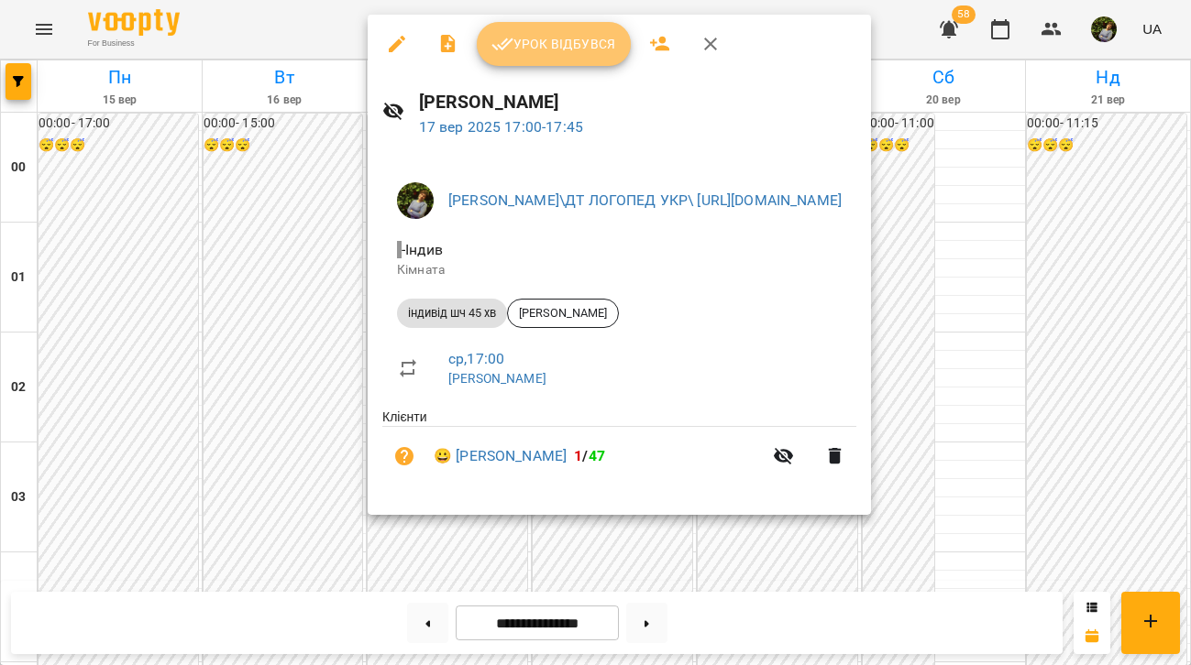
click at [569, 46] on span "Урок відбувся" at bounding box center [553, 44] width 125 height 22
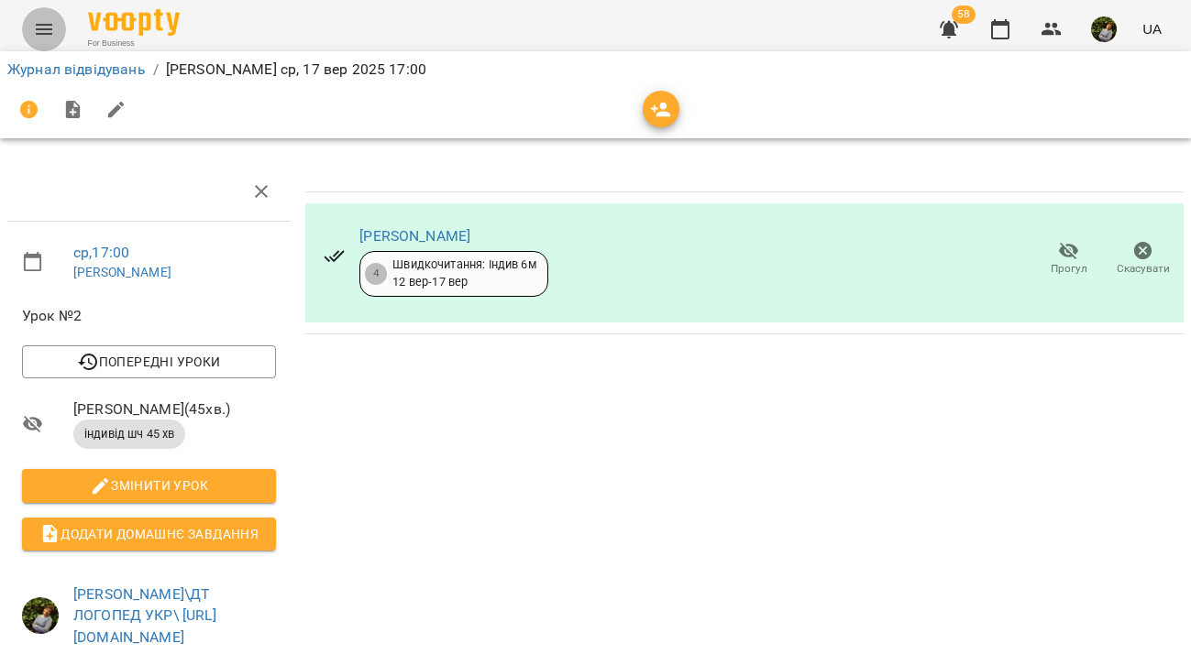
click at [34, 22] on icon "Menu" at bounding box center [44, 29] width 22 height 22
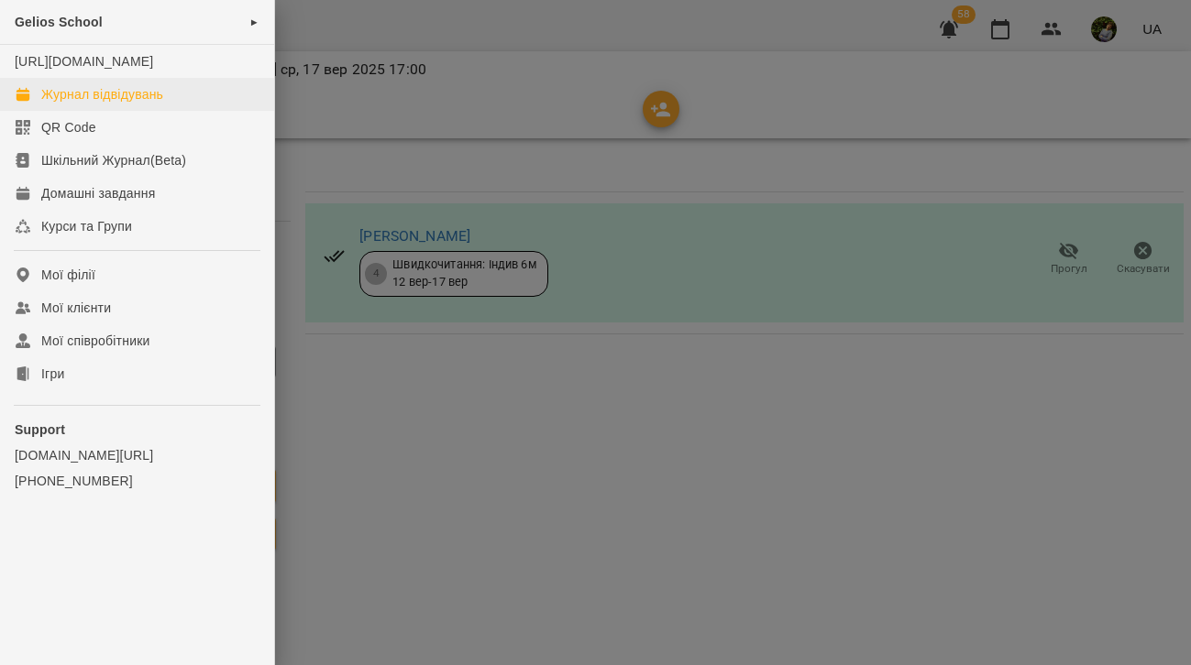
click at [80, 104] on div "Журнал відвідувань" at bounding box center [102, 94] width 122 height 18
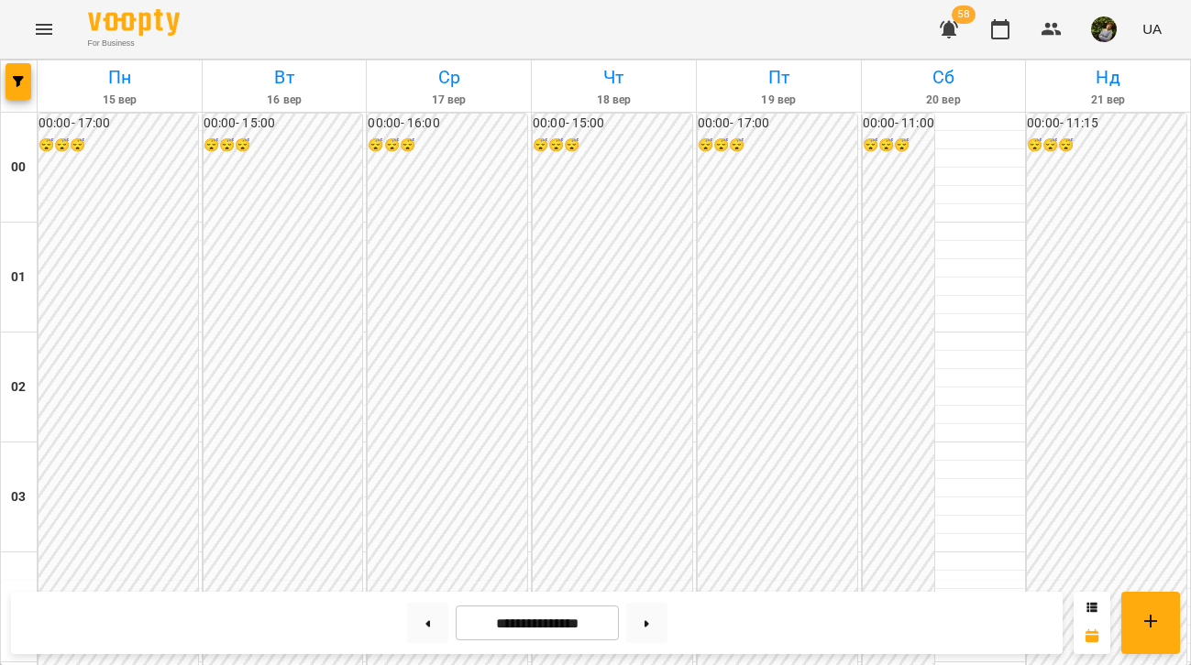
scroll to position [1604, 0]
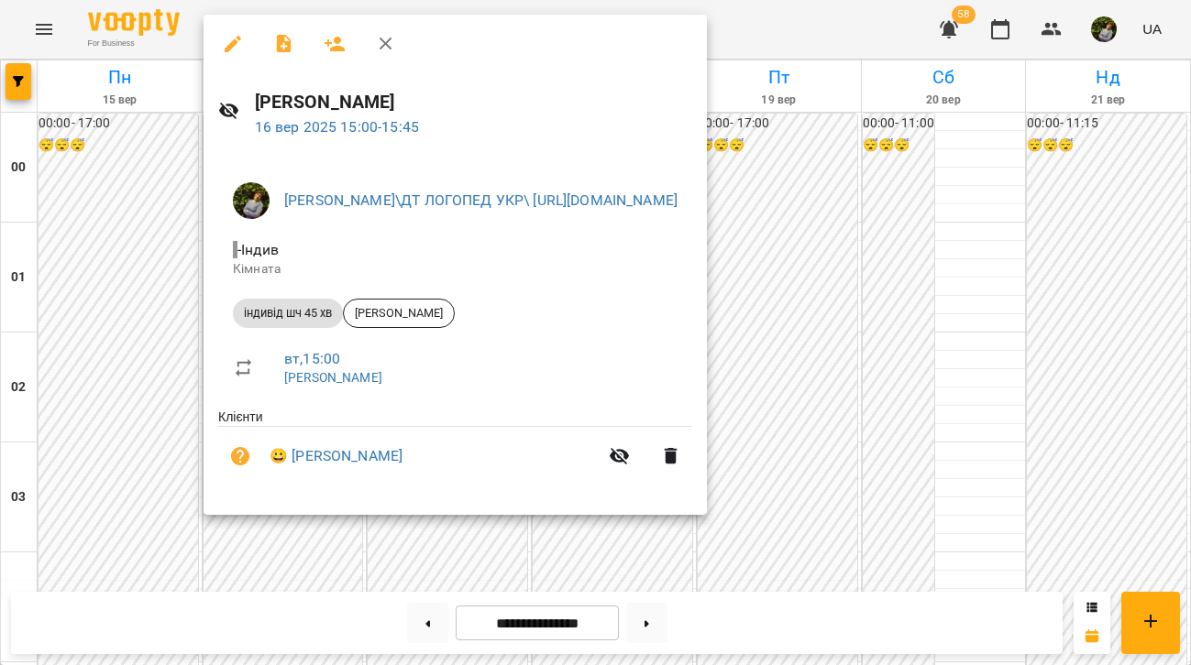
click at [479, 565] on div at bounding box center [595, 332] width 1191 height 665
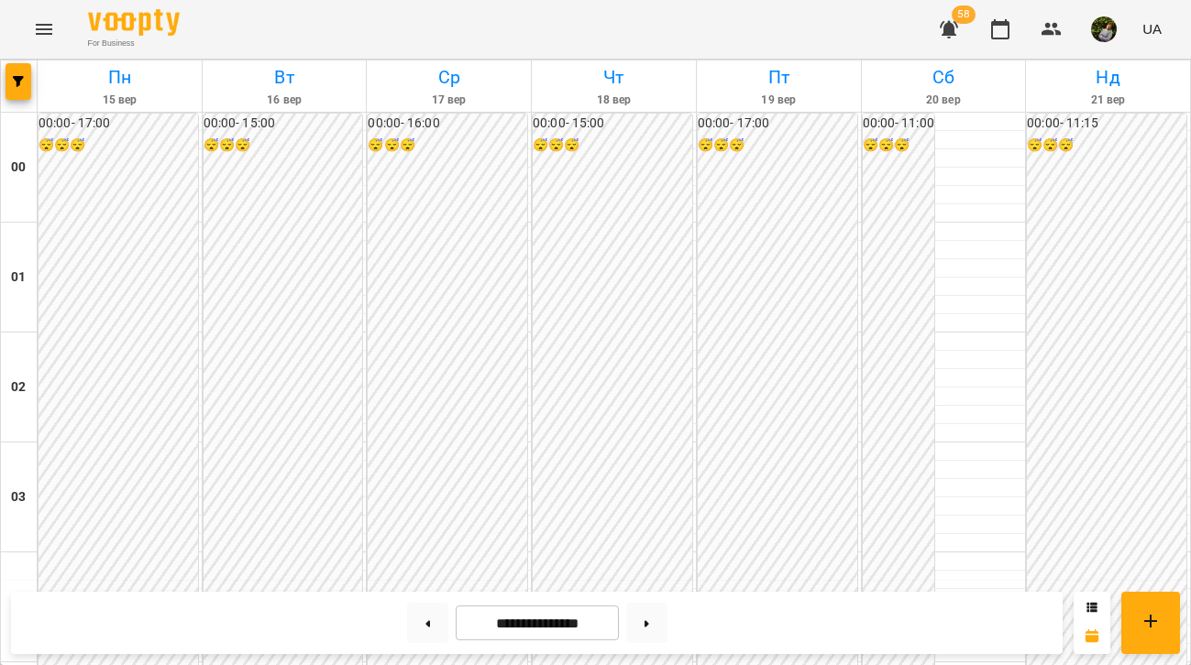
scroll to position [2168, 0]
